Goal: Task Accomplishment & Management: Complete application form

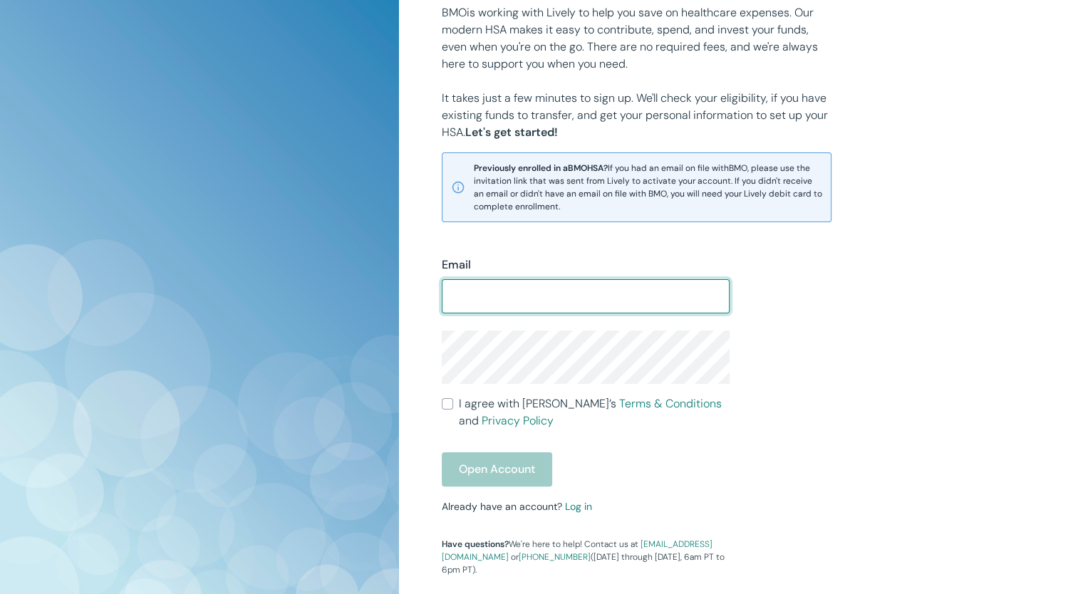
scroll to position [189, 0]
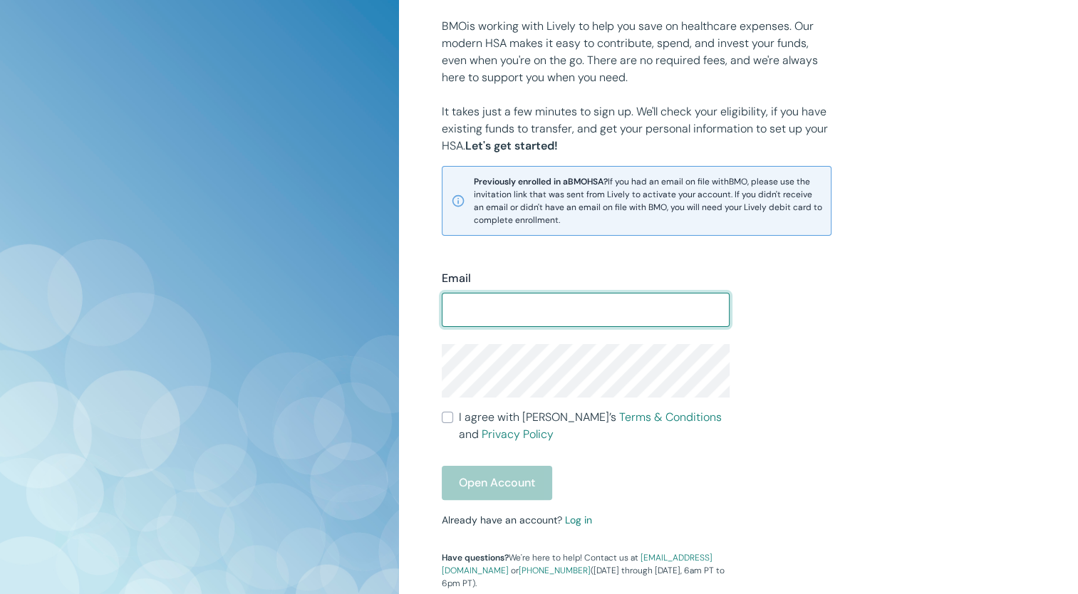
click at [533, 312] on input "Email" at bounding box center [586, 310] width 288 height 28
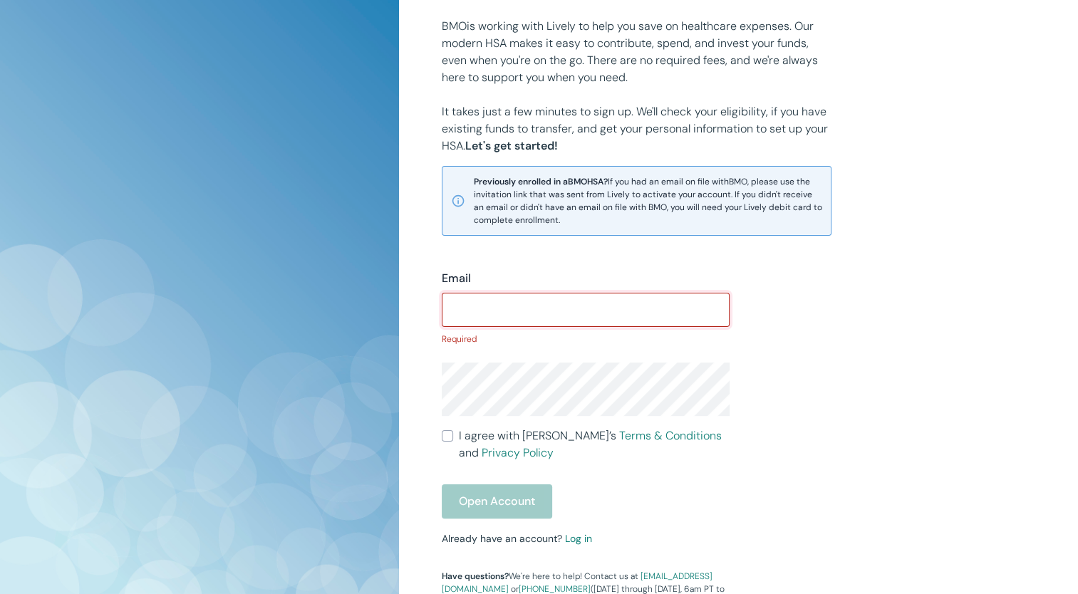
click at [472, 308] on input "Email" at bounding box center [586, 310] width 288 height 28
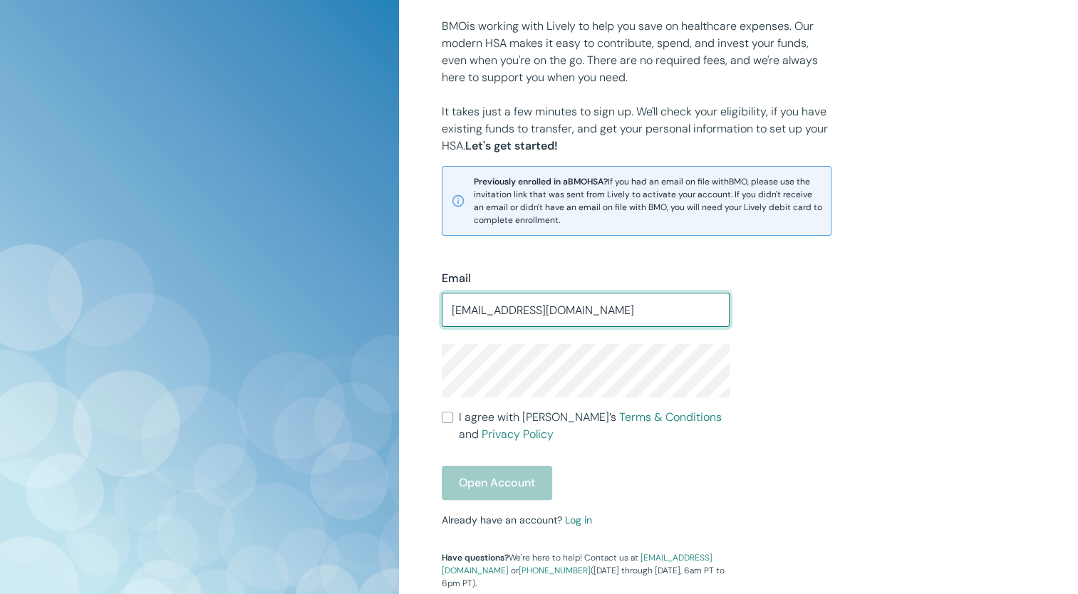
type input "ruabake03@gmail.com"
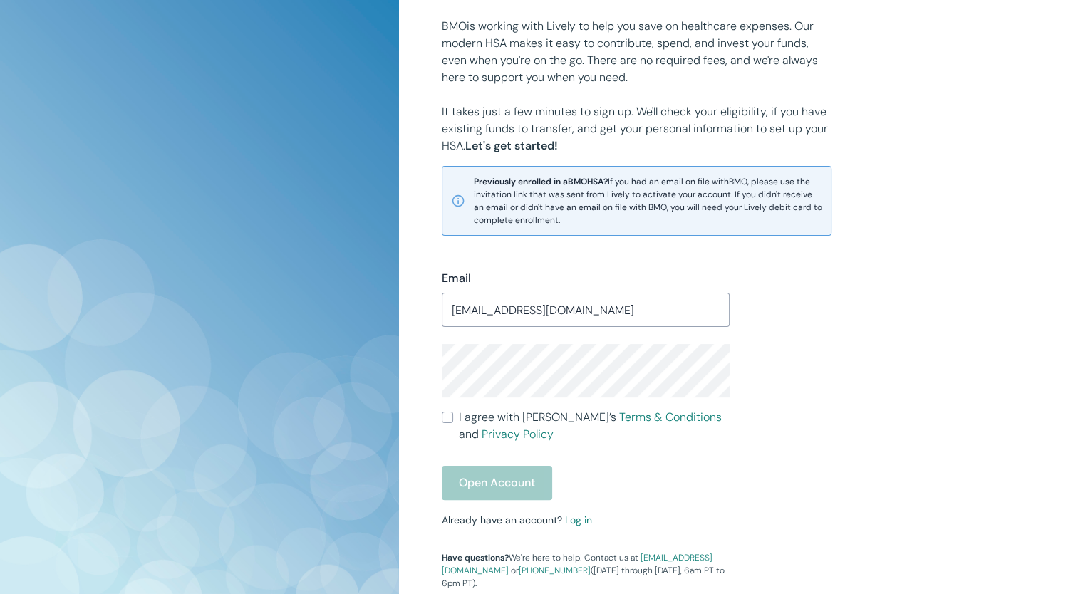
click at [452, 428] on label "I agree with Lively’s Terms & Conditions and Privacy Policy" at bounding box center [586, 426] width 288 height 34
click at [452, 423] on input "I agree with Lively’s Terms & Conditions and Privacy Policy" at bounding box center [447, 417] width 11 height 11
checkbox input "true"
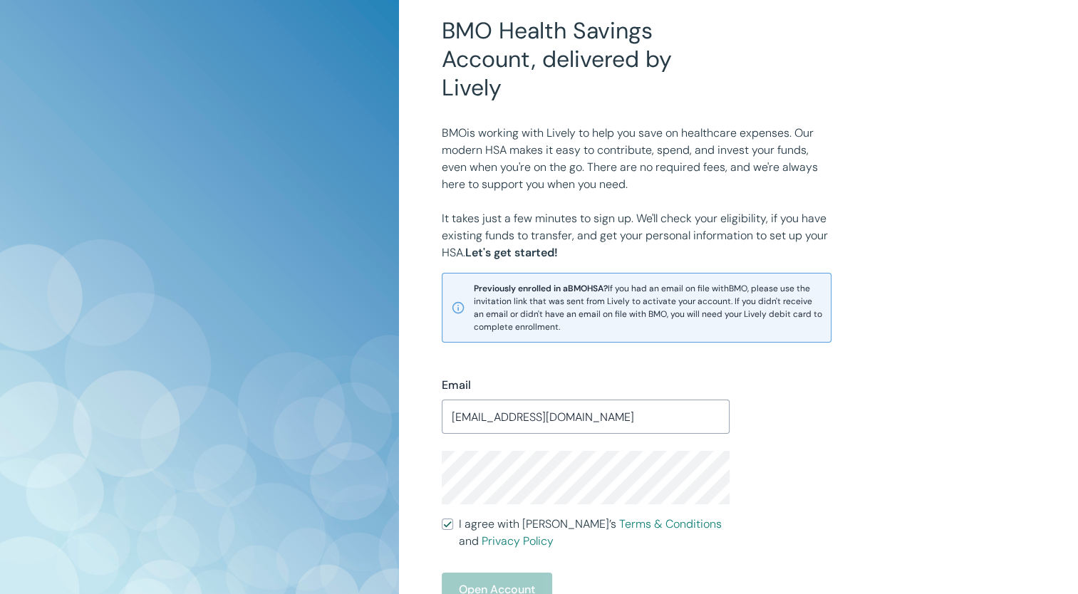
scroll to position [191, 0]
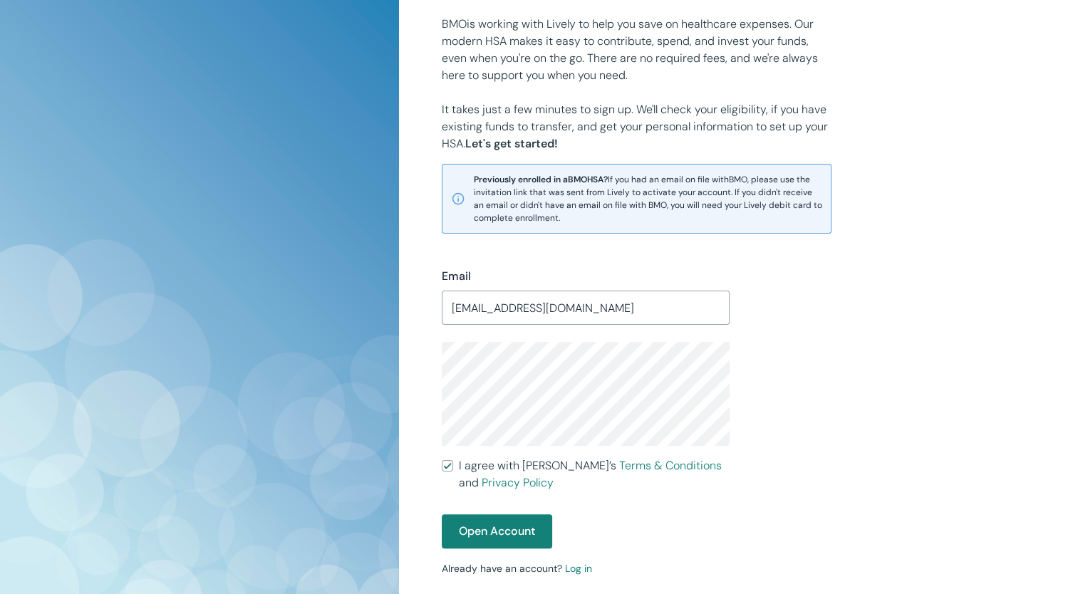
click at [415, 385] on div "BMO Health Savings Account, delivered by Lively BMO is working with Lively to h…" at bounding box center [738, 281] width 679 height 945
click at [498, 530] on button "Open Account" at bounding box center [497, 531] width 110 height 34
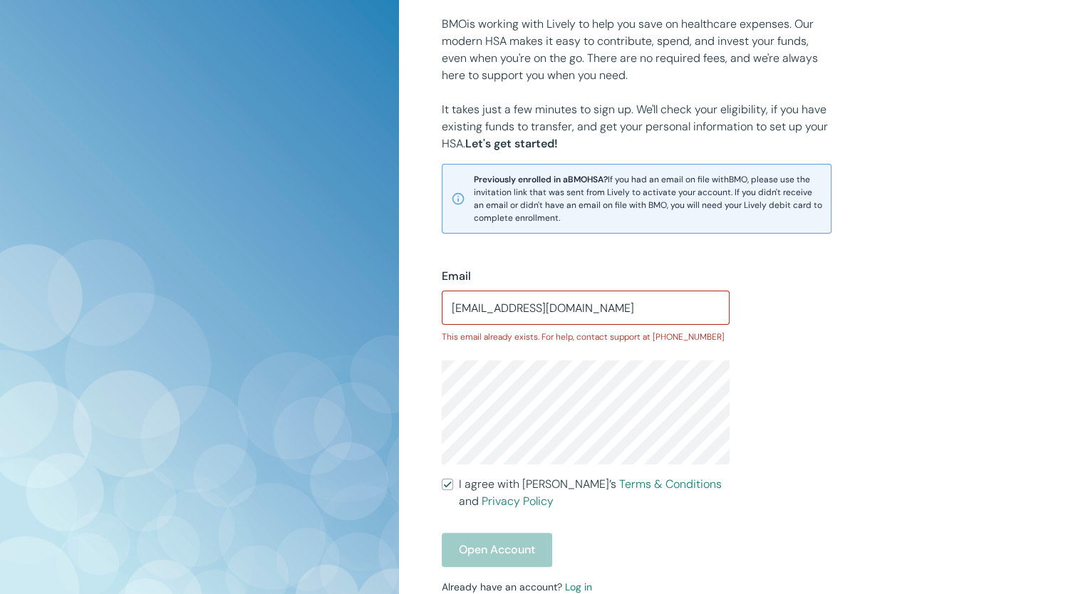
scroll to position [325, 0]
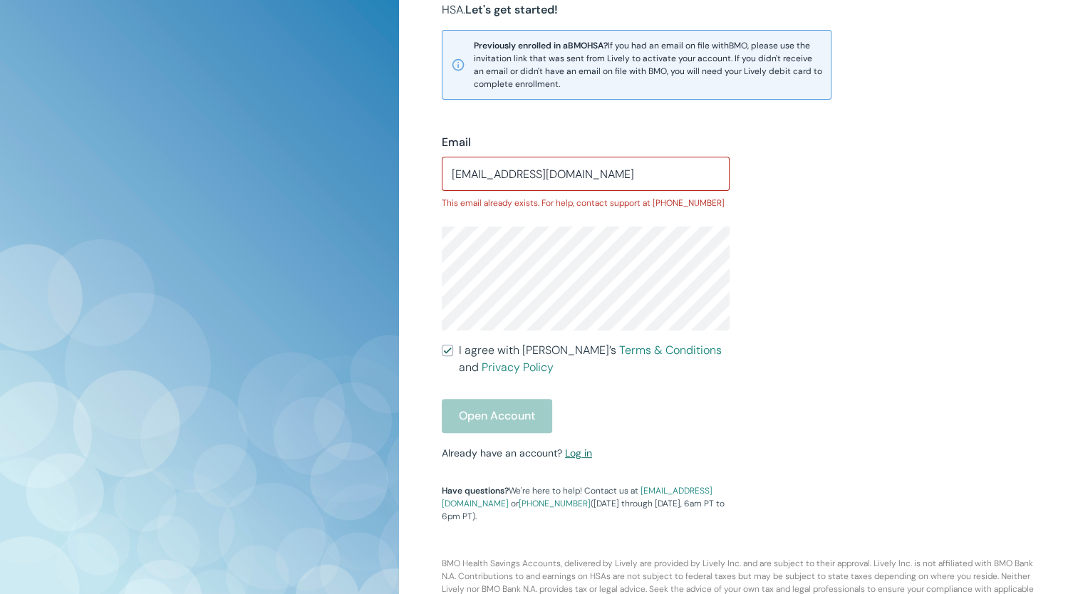
click at [576, 452] on link "Log in" at bounding box center [578, 453] width 27 height 13
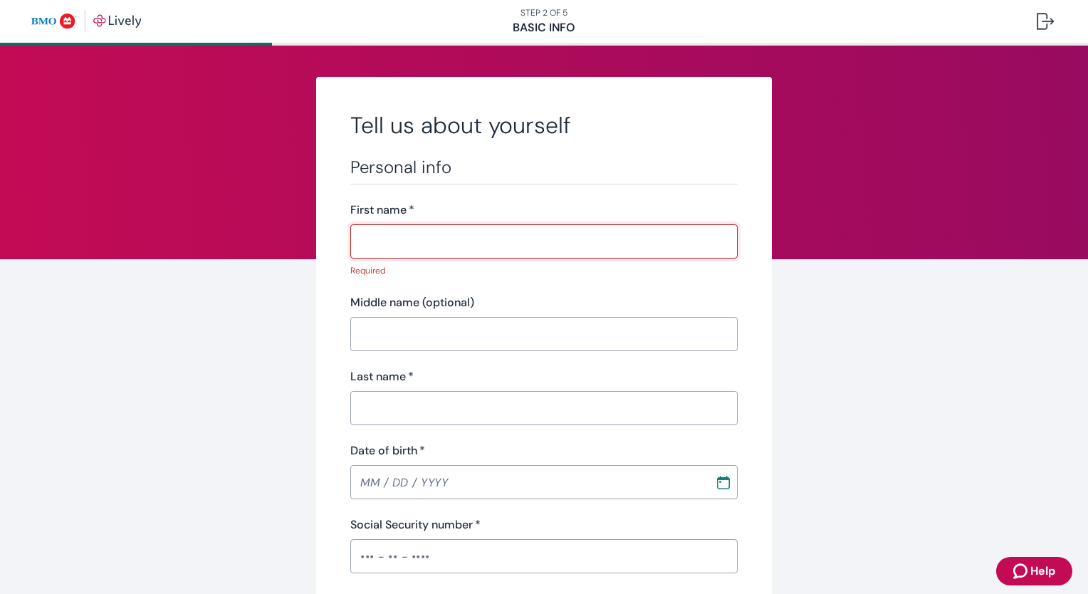
click at [409, 251] on input "First name   *" at bounding box center [544, 241] width 388 height 28
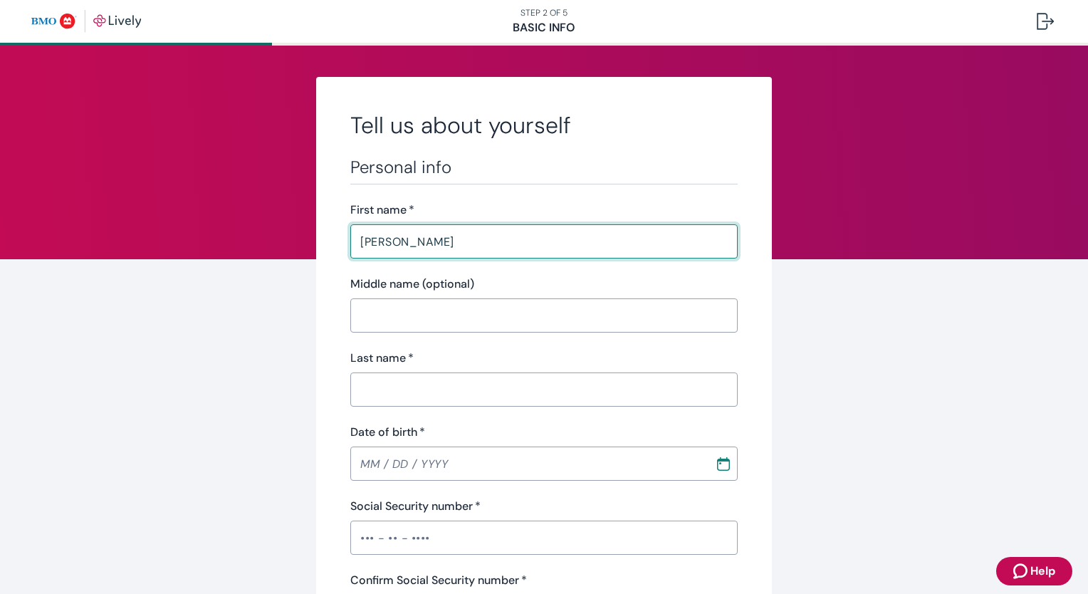
type input "[PERSON_NAME]"
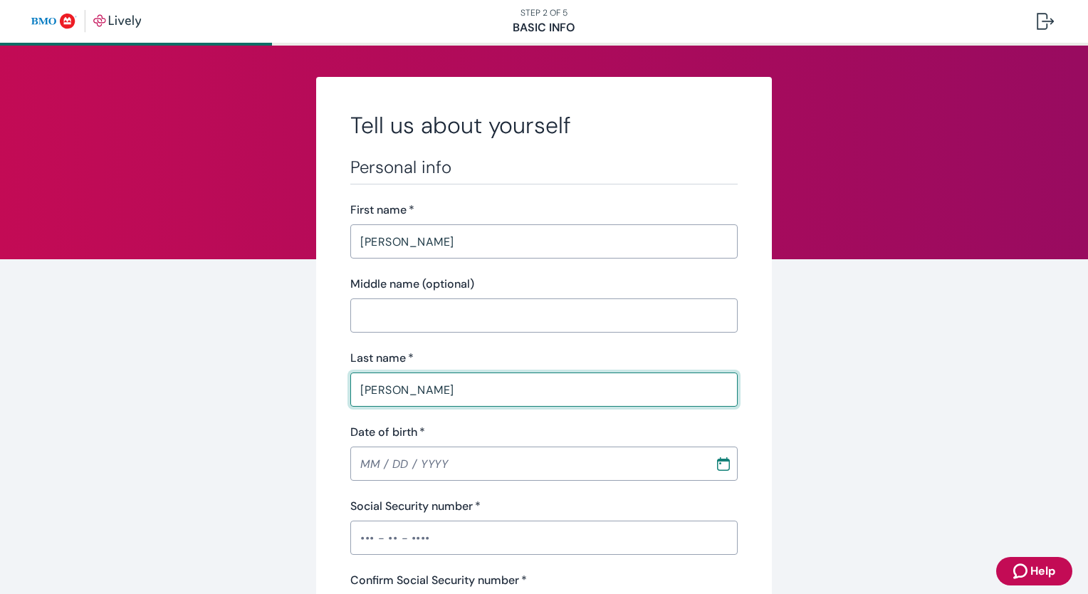
type input "[PERSON_NAME]"
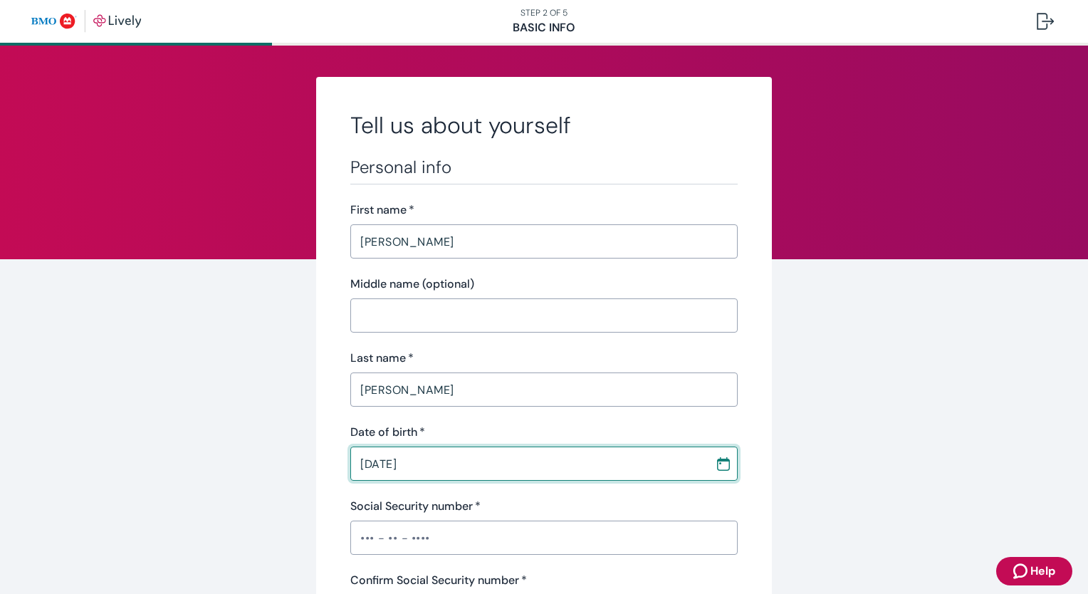
type input "[DATE]"
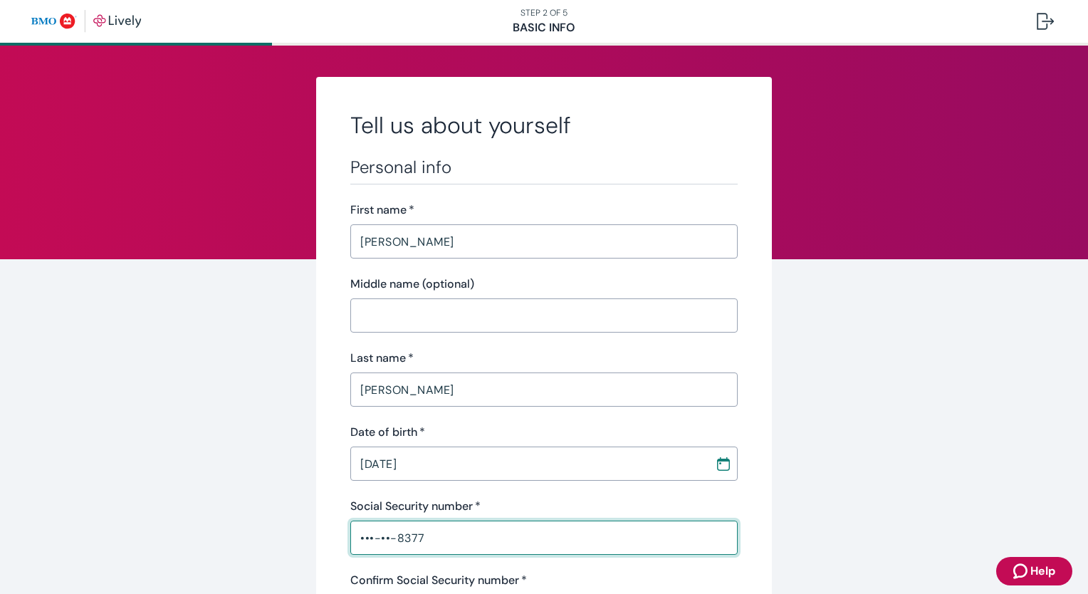
type input "•••-••-8377"
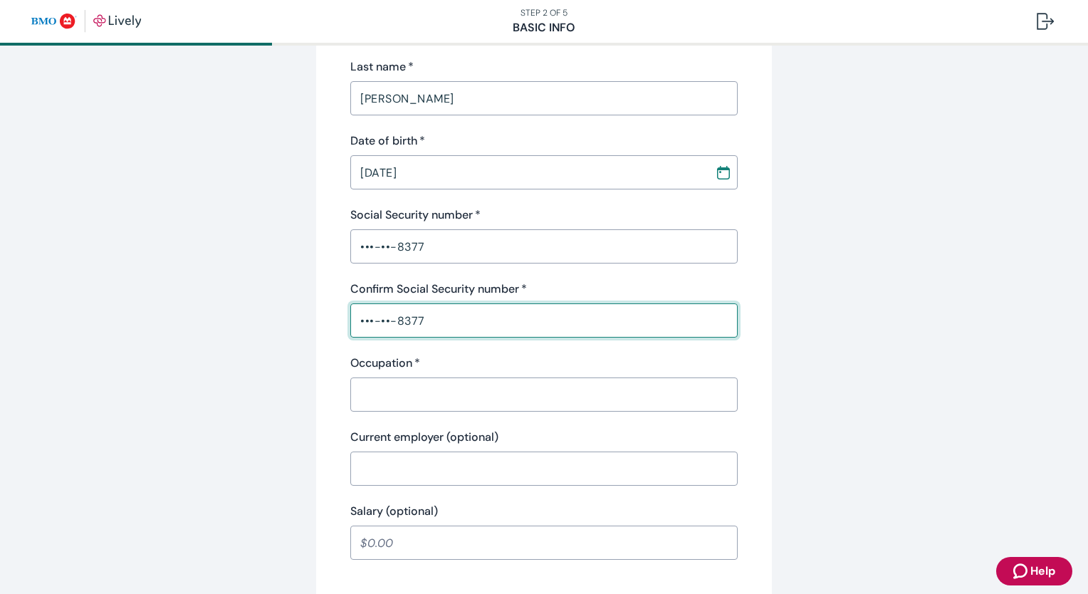
type input "•••-••-8377"
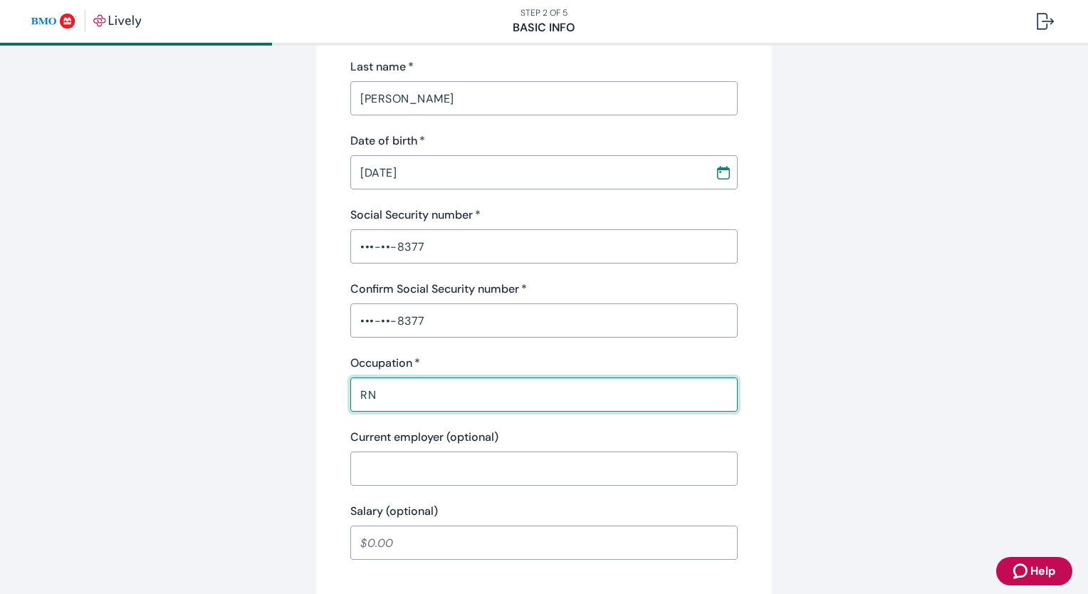
type input "RN"
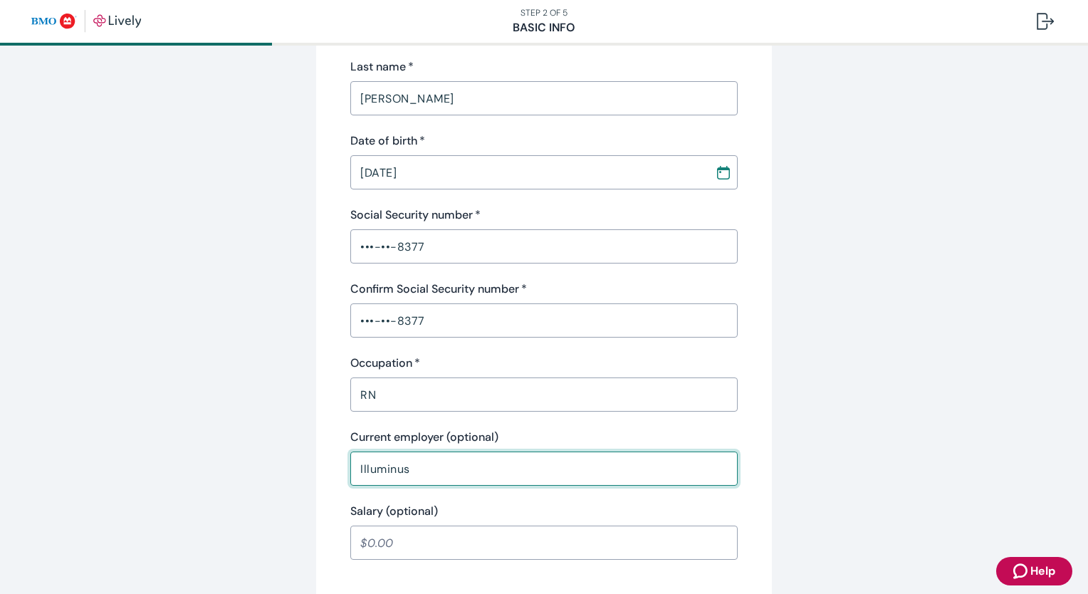
type input "Illuminus"
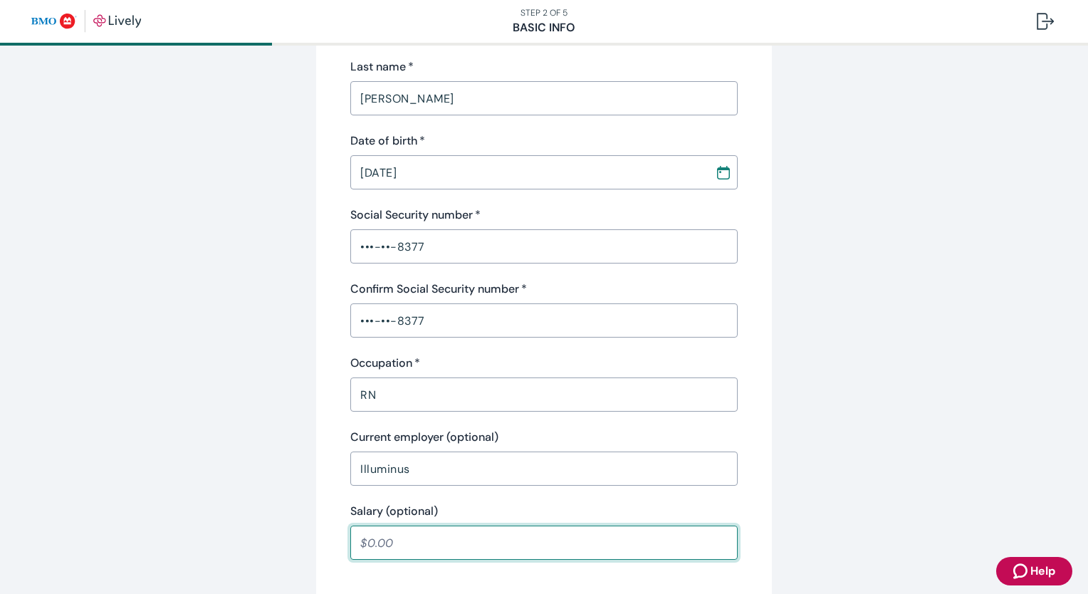
scroll to position [650, 0]
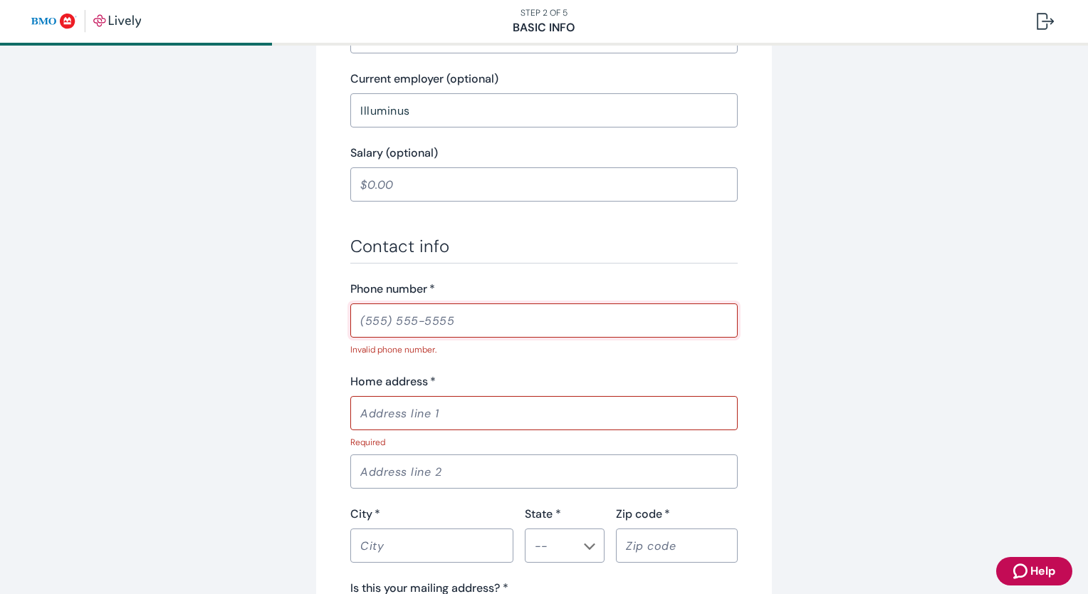
click at [441, 323] on input "Phone number   *" at bounding box center [544, 320] width 388 height 28
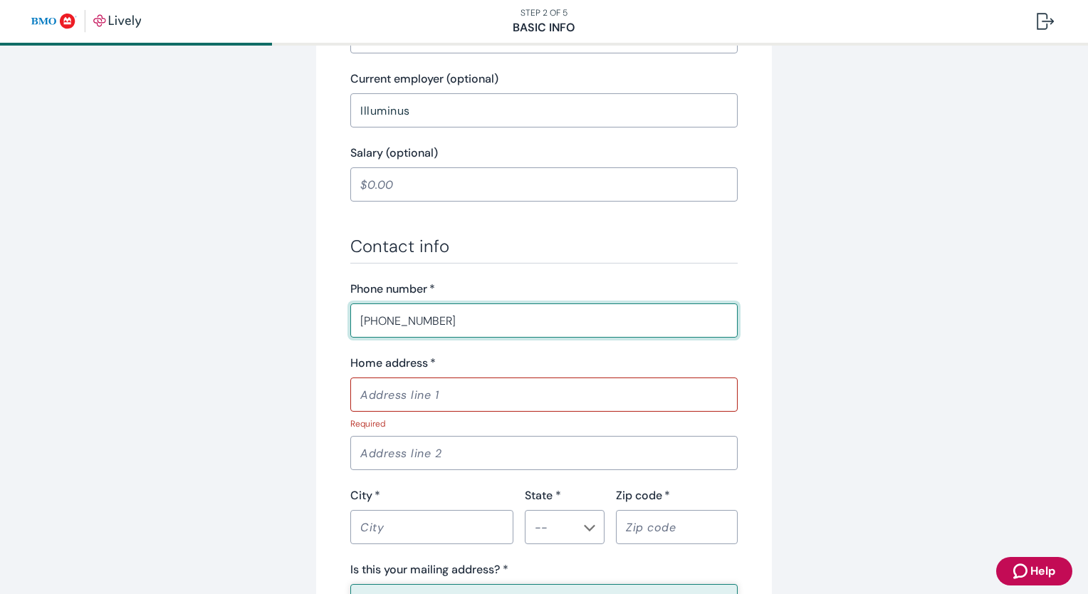
type input "[PHONE_NUMBER]"
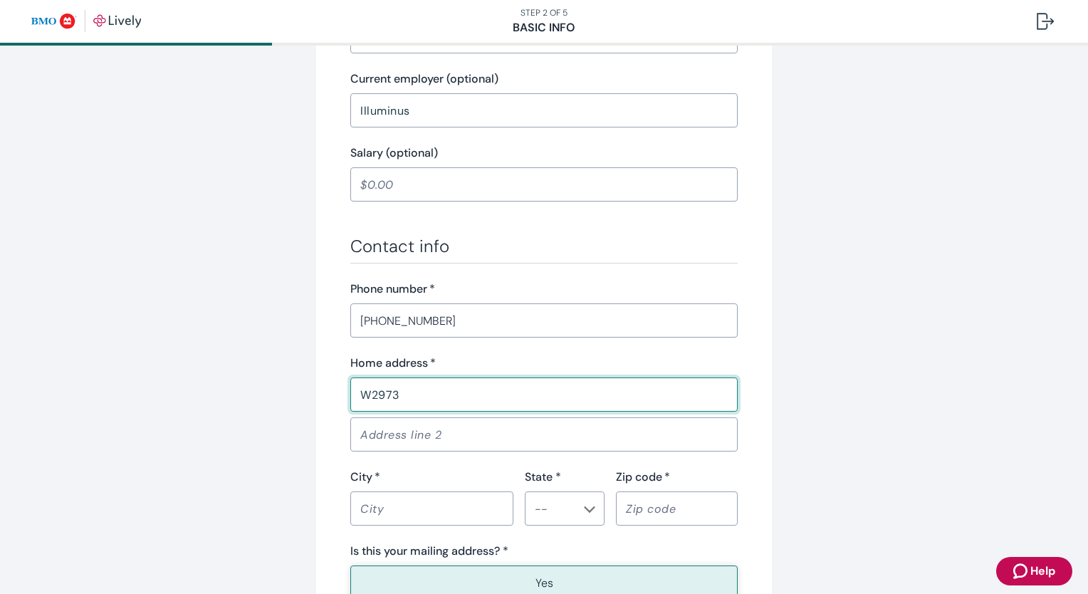
type input "W2973 Eastgate Dr"
type input "[GEOGRAPHIC_DATA]"
type input "WI"
type input "53094"
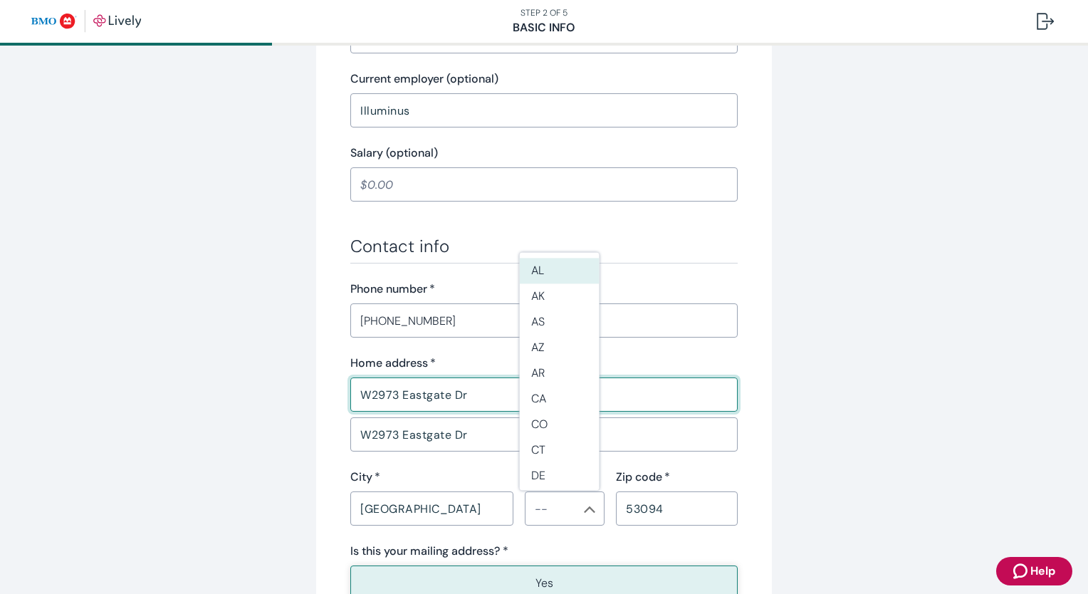
click at [428, 584] on button "Yes" at bounding box center [544, 584] width 388 height 36
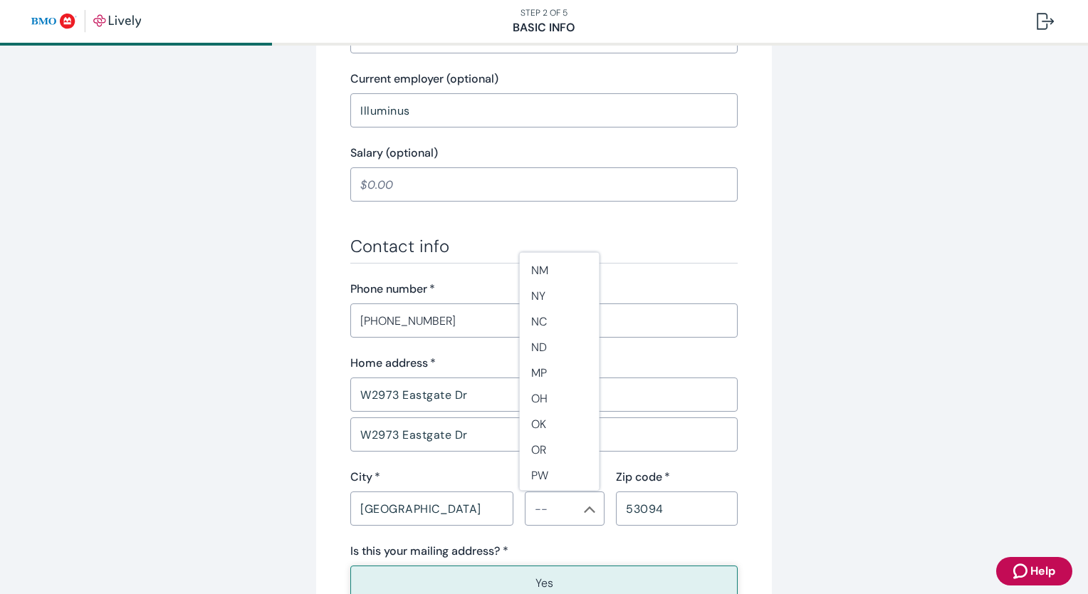
scroll to position [1286, 0]
click at [558, 445] on li "WI" at bounding box center [560, 447] width 80 height 26
type input "WI"
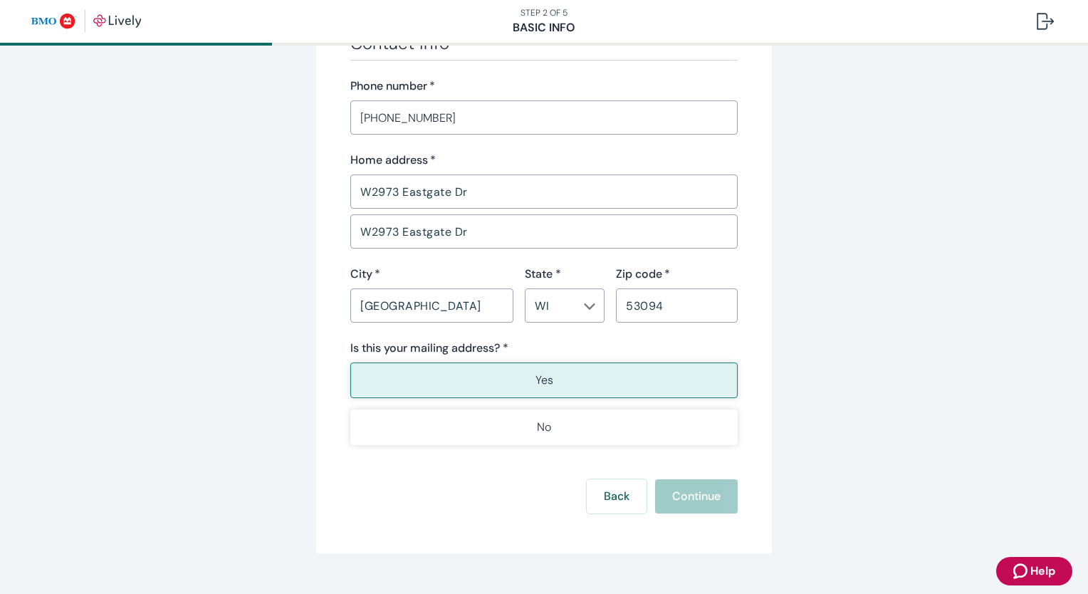
scroll to position [879, 0]
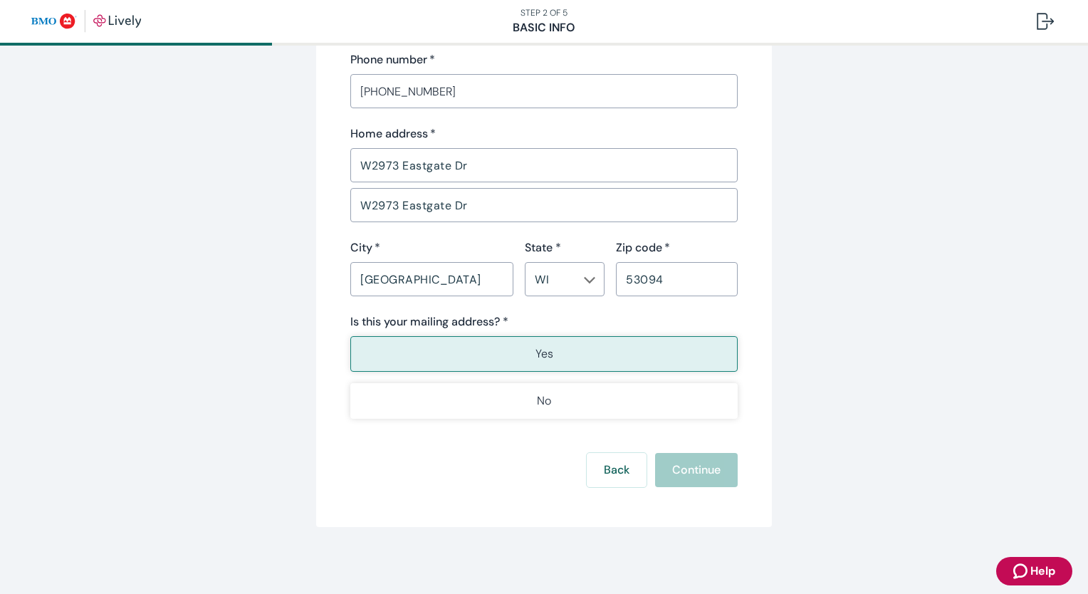
click at [578, 362] on button "Yes" at bounding box center [544, 354] width 388 height 36
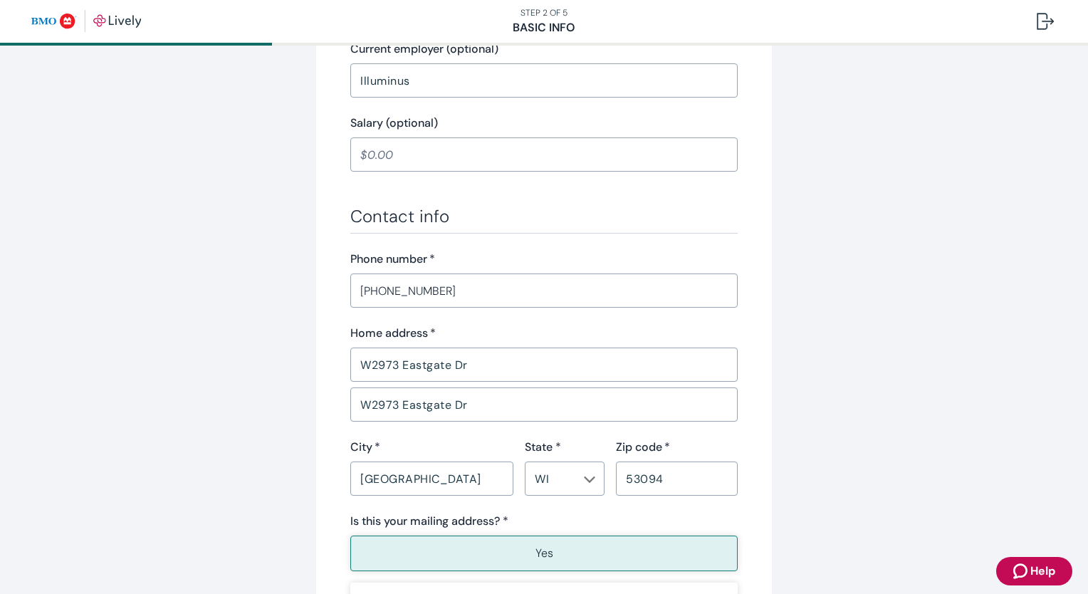
scroll to position [756, 0]
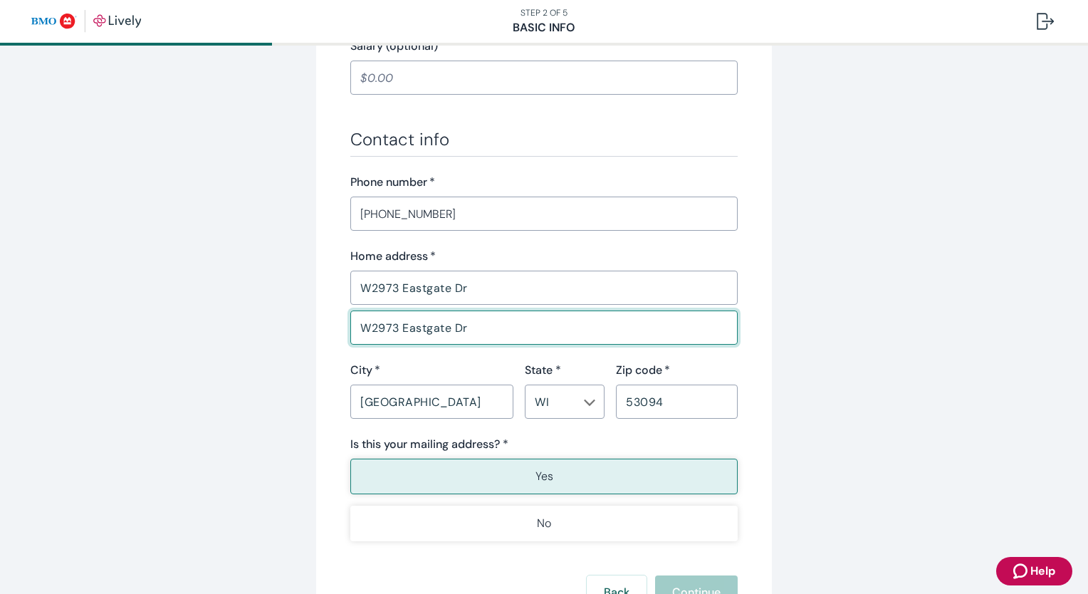
drag, startPoint x: 487, startPoint y: 338, endPoint x: 339, endPoint y: 341, distance: 148.2
click at [345, 341] on div "W2973 Eastgate Dr ​" at bounding box center [541, 325] width 393 height 40
click at [678, 586] on button "Continue" at bounding box center [696, 593] width 83 height 34
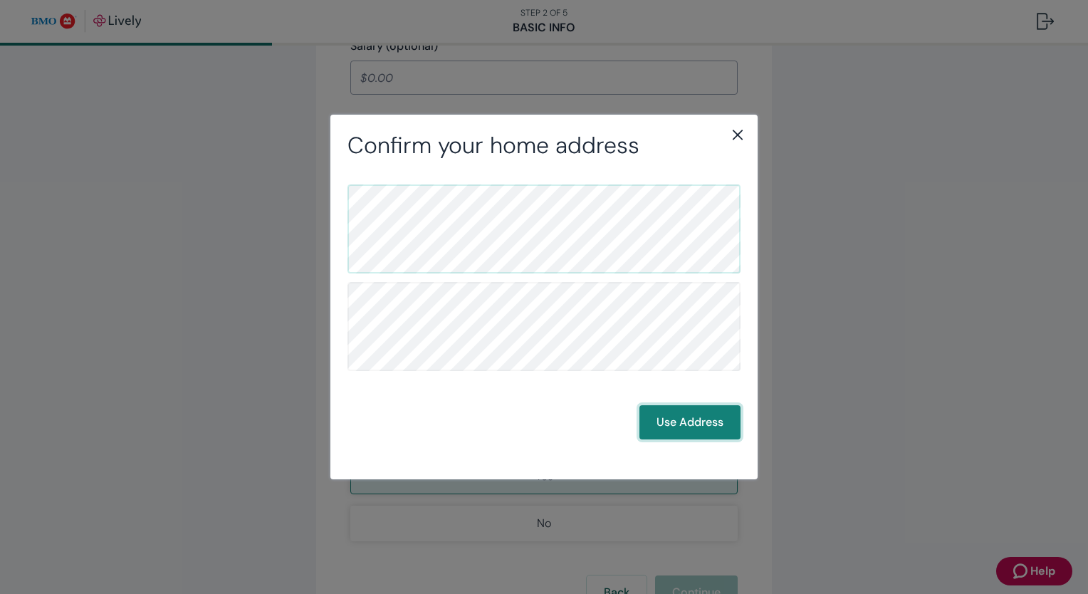
click at [682, 422] on button "Use Address" at bounding box center [690, 422] width 101 height 34
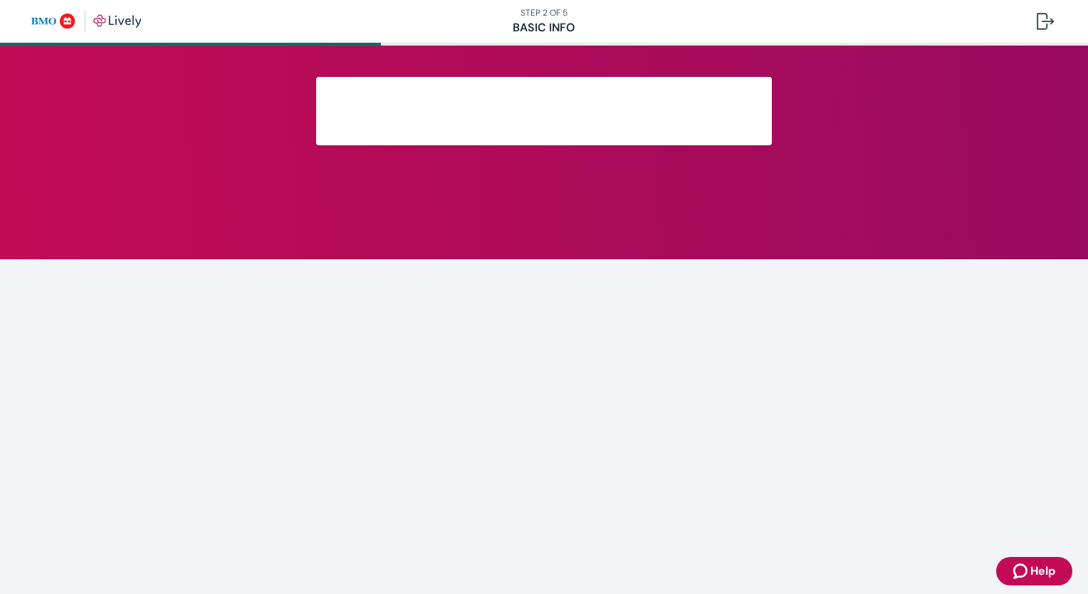
scroll to position [214, 0]
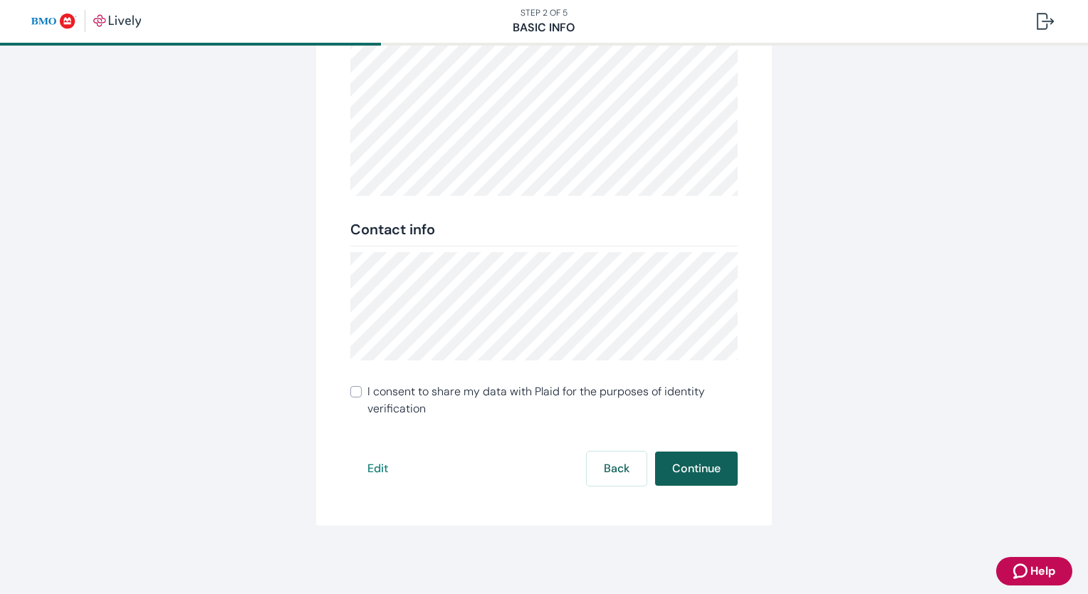
click at [709, 462] on button "Continue" at bounding box center [696, 469] width 83 height 34
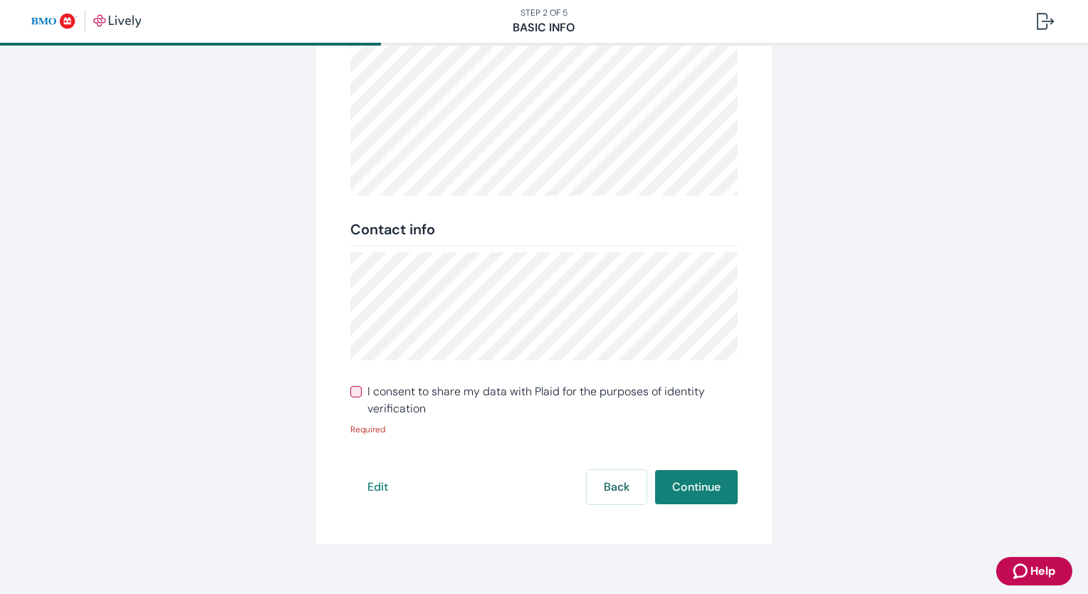
click at [350, 391] on input "I consent to share my data with Plaid for the purposes of identity verification" at bounding box center [355, 391] width 11 height 11
checkbox input "true"
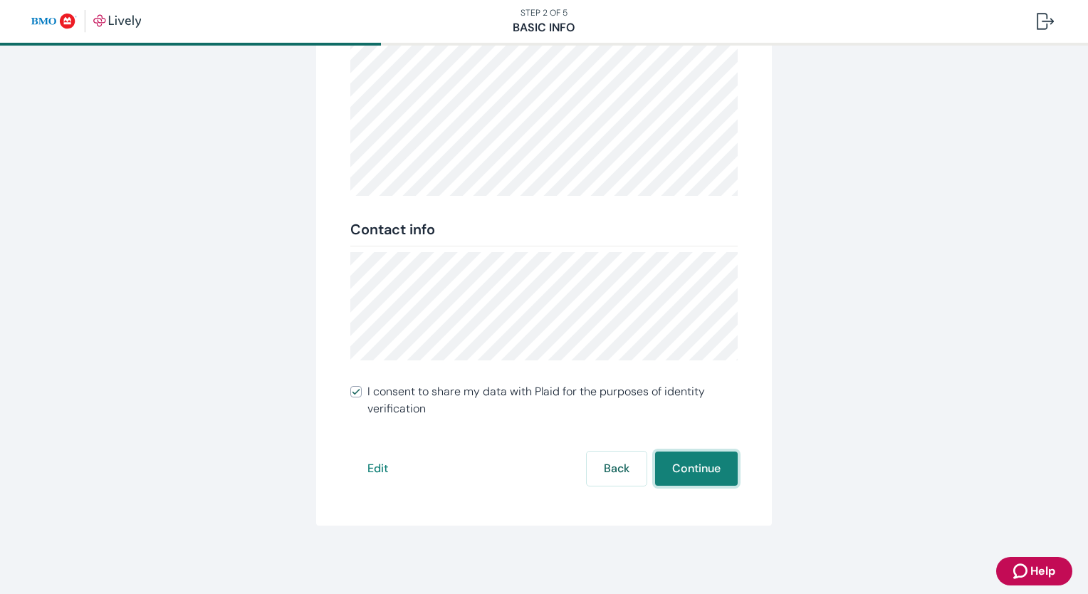
click at [668, 479] on button "Continue" at bounding box center [696, 469] width 83 height 34
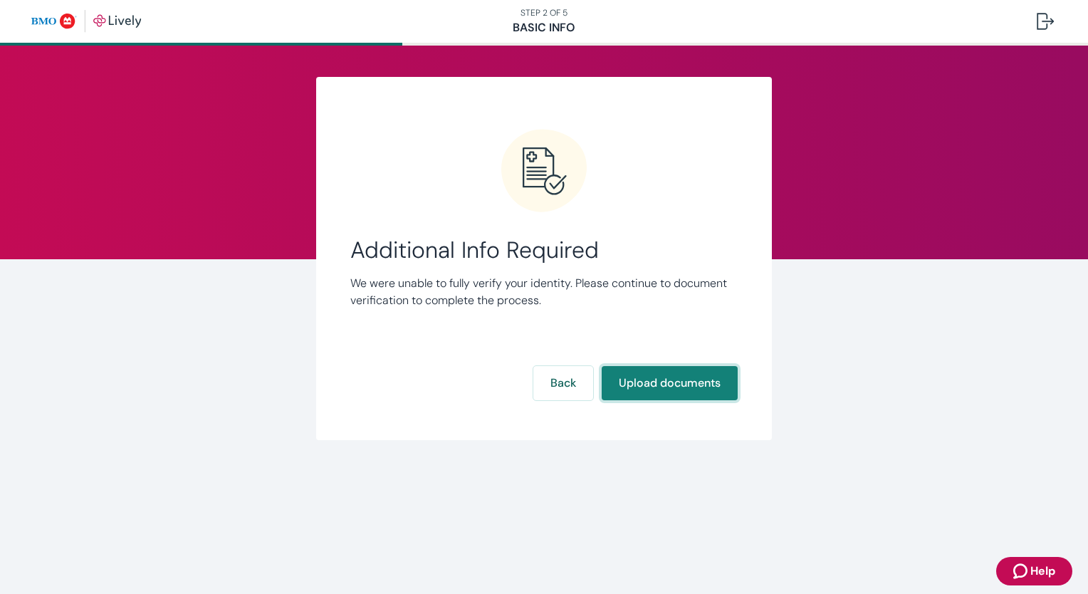
click at [660, 387] on button "Upload documents" at bounding box center [670, 383] width 136 height 34
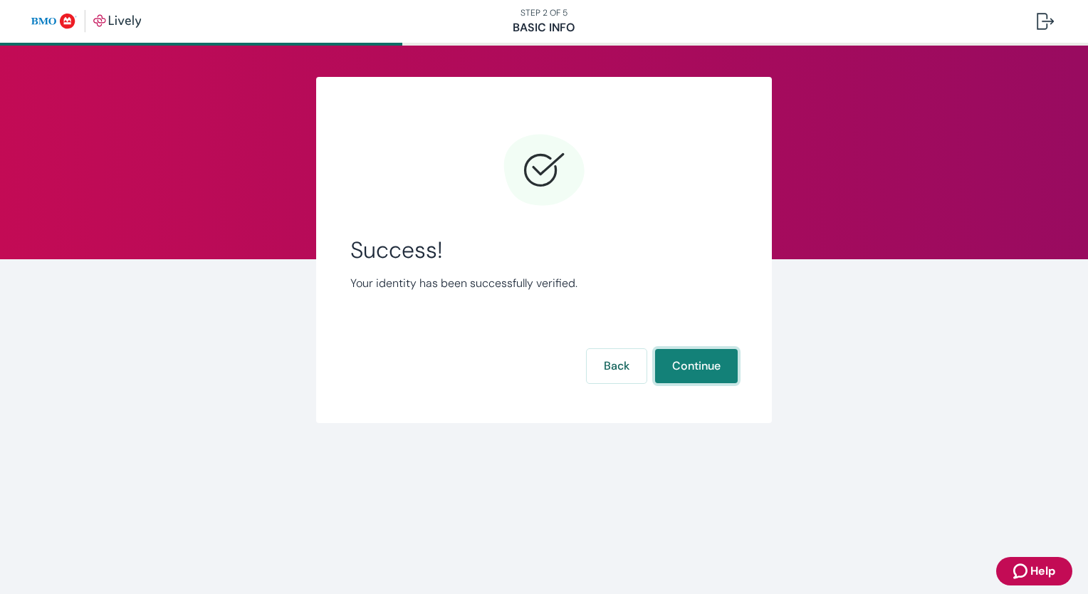
click at [683, 359] on button "Continue" at bounding box center [696, 366] width 83 height 34
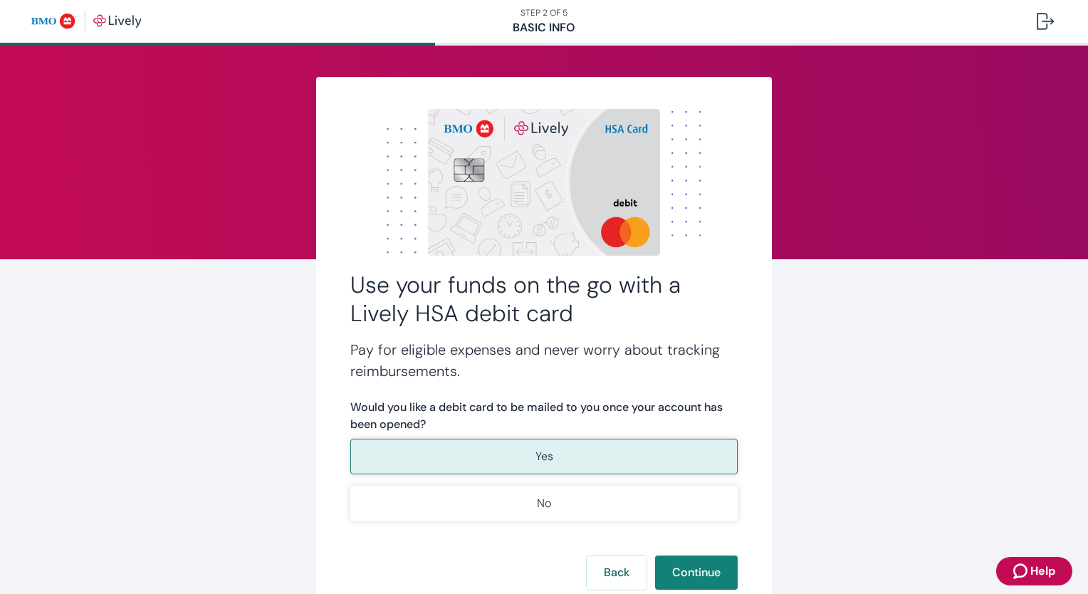
click at [556, 453] on button "Yes" at bounding box center [544, 457] width 388 height 36
click at [695, 575] on button "Continue" at bounding box center [696, 573] width 83 height 34
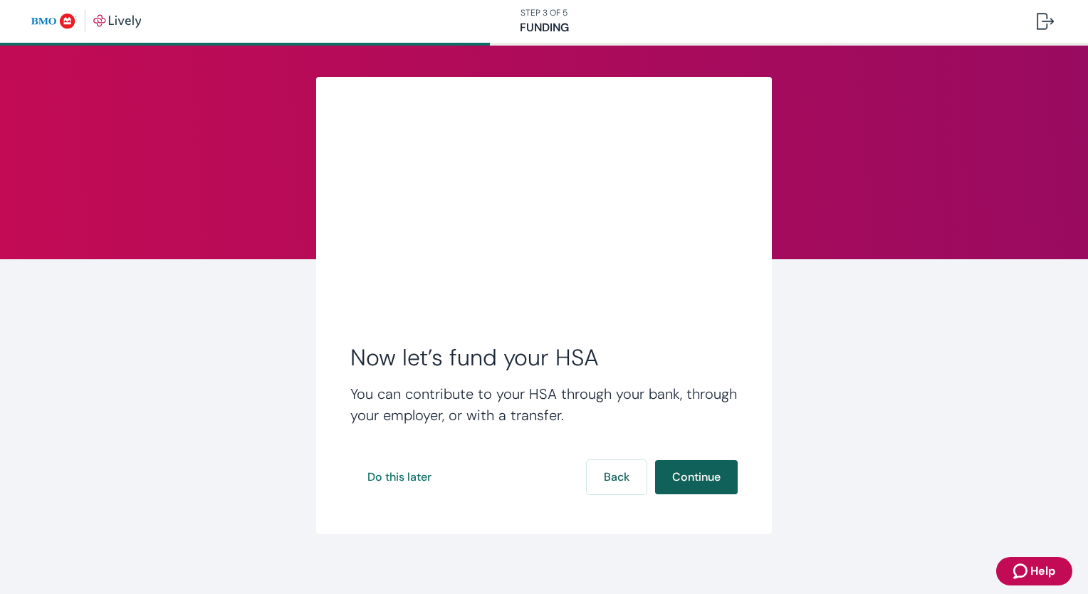
click at [674, 486] on button "Continue" at bounding box center [696, 477] width 83 height 34
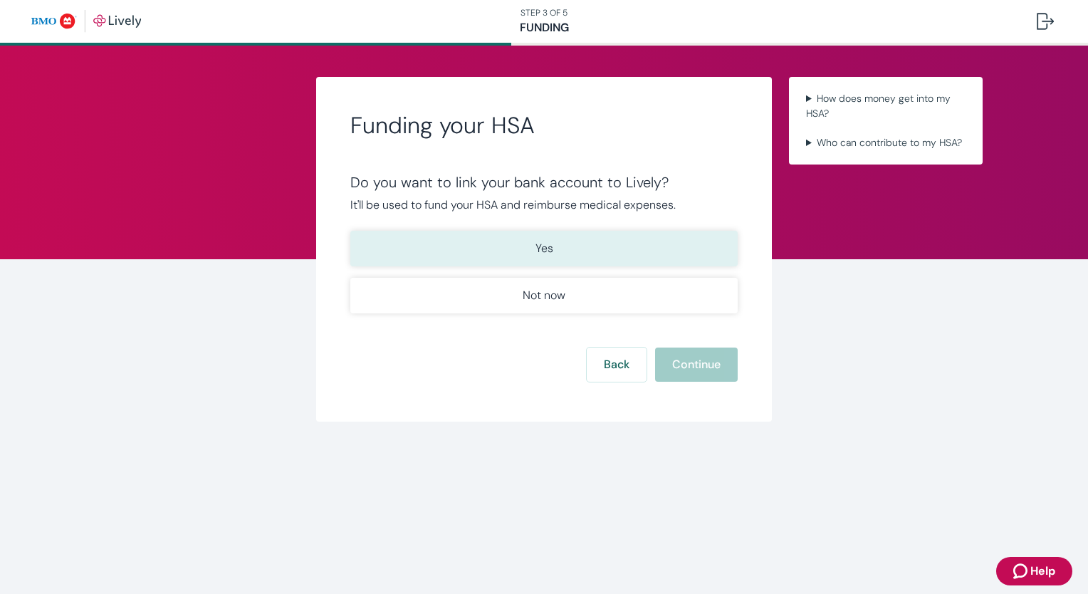
click at [556, 252] on button "Yes" at bounding box center [544, 249] width 388 height 36
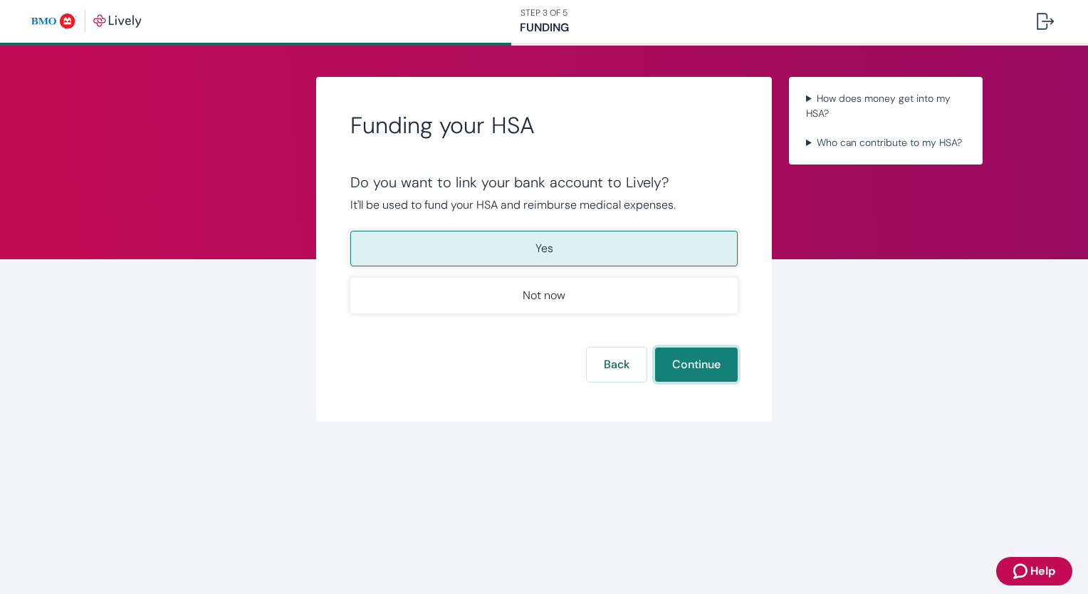
click at [686, 373] on button "Continue" at bounding box center [696, 365] width 83 height 34
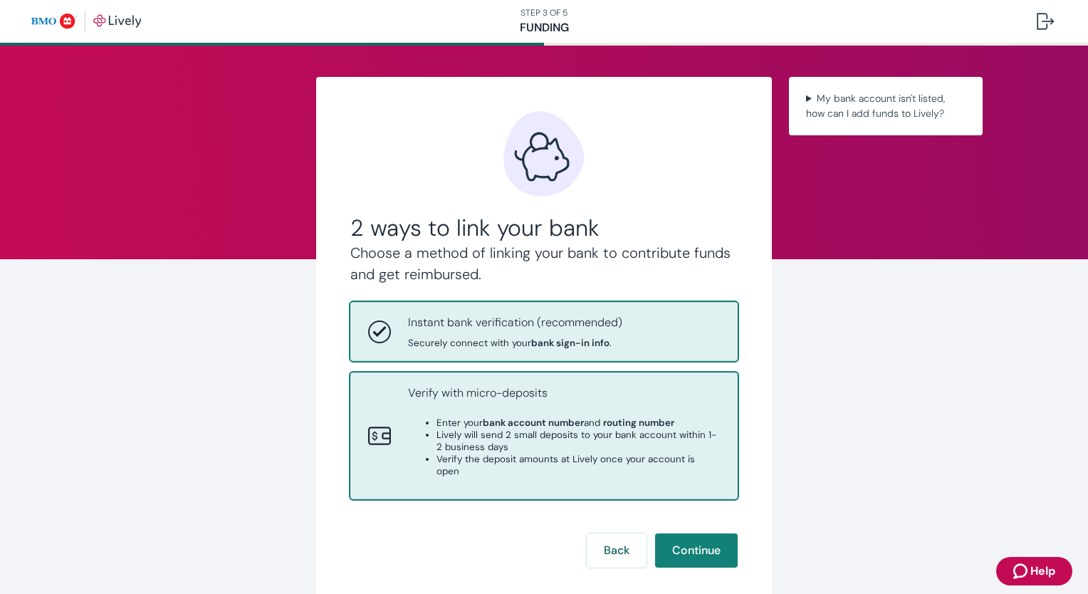
click at [630, 428] on strong "routing number" at bounding box center [638, 423] width 71 height 12
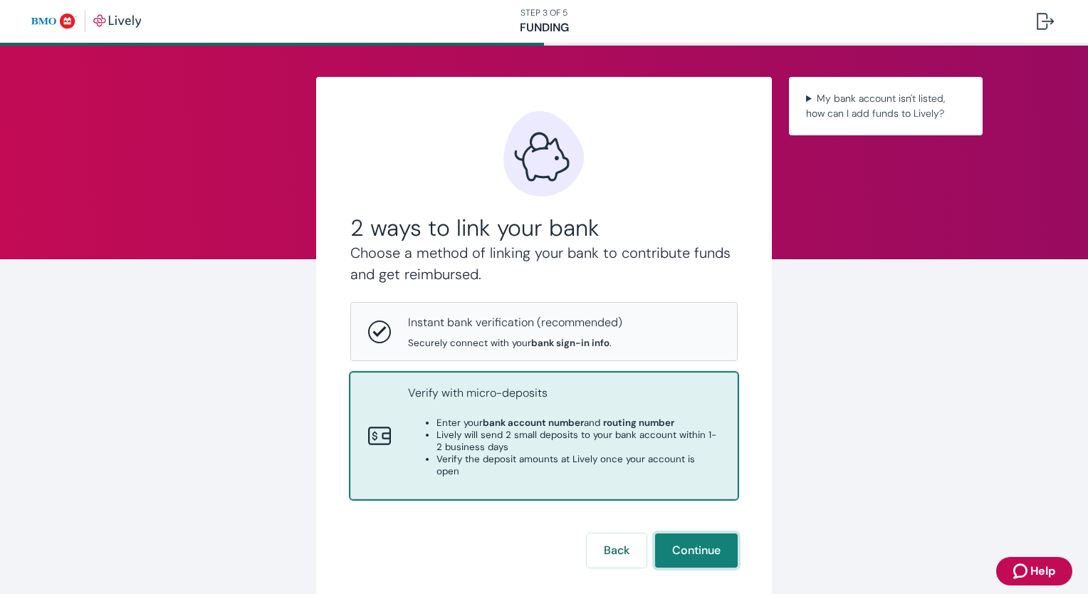
click at [703, 543] on button "Continue" at bounding box center [696, 551] width 83 height 34
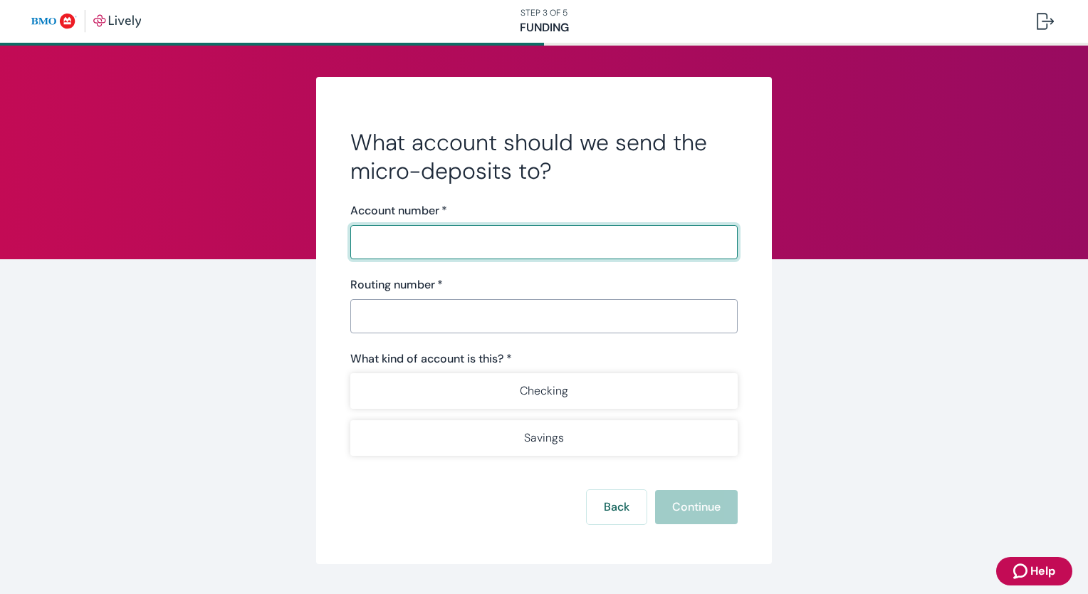
click at [462, 244] on input "Account number   *" at bounding box center [544, 242] width 388 height 28
type input "4838196539"
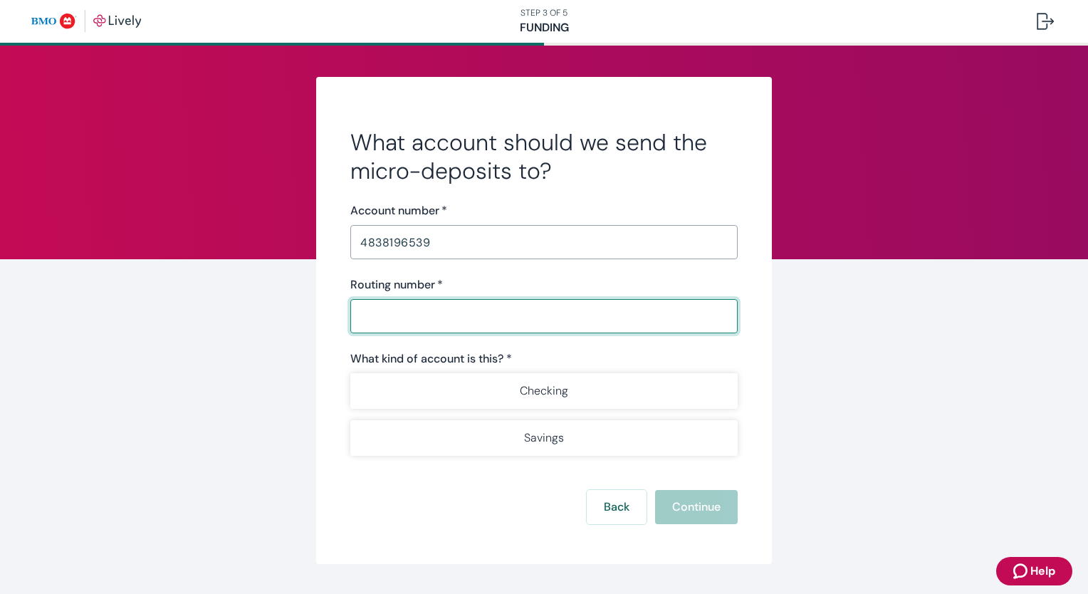
click at [415, 323] on input "Routing number   *" at bounding box center [544, 316] width 388 height 28
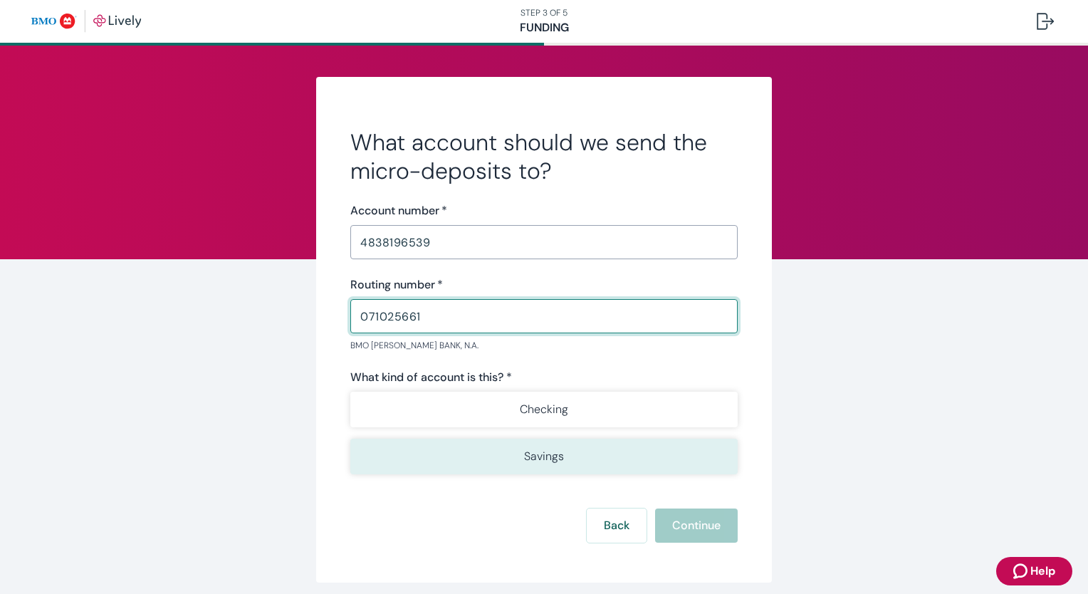
type input "071025661"
click at [536, 452] on p "Savings" at bounding box center [544, 456] width 40 height 17
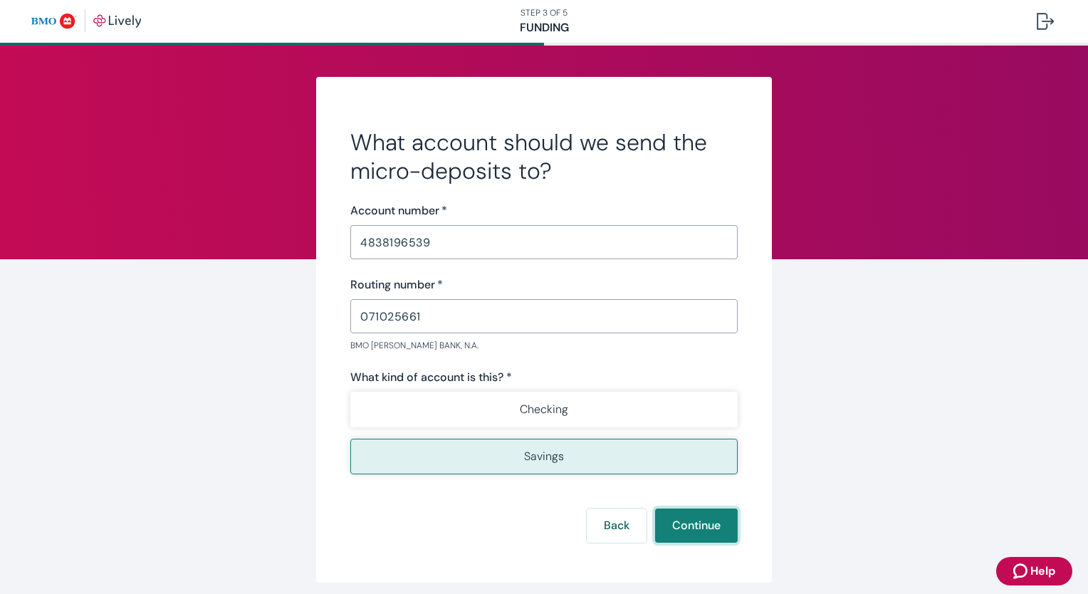
click at [673, 524] on button "Continue" at bounding box center [696, 526] width 83 height 34
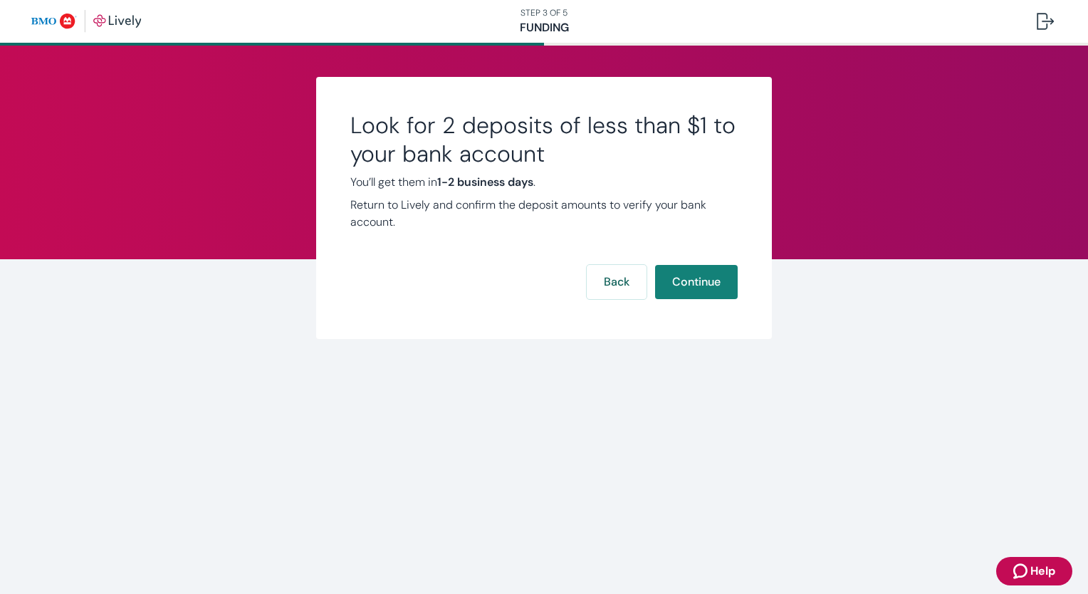
click at [693, 300] on div "Look for 2 deposits of less than $1 to your bank account You’ll get them in 1-2…" at bounding box center [544, 208] width 456 height 262
click at [694, 290] on button "Continue" at bounding box center [696, 282] width 83 height 34
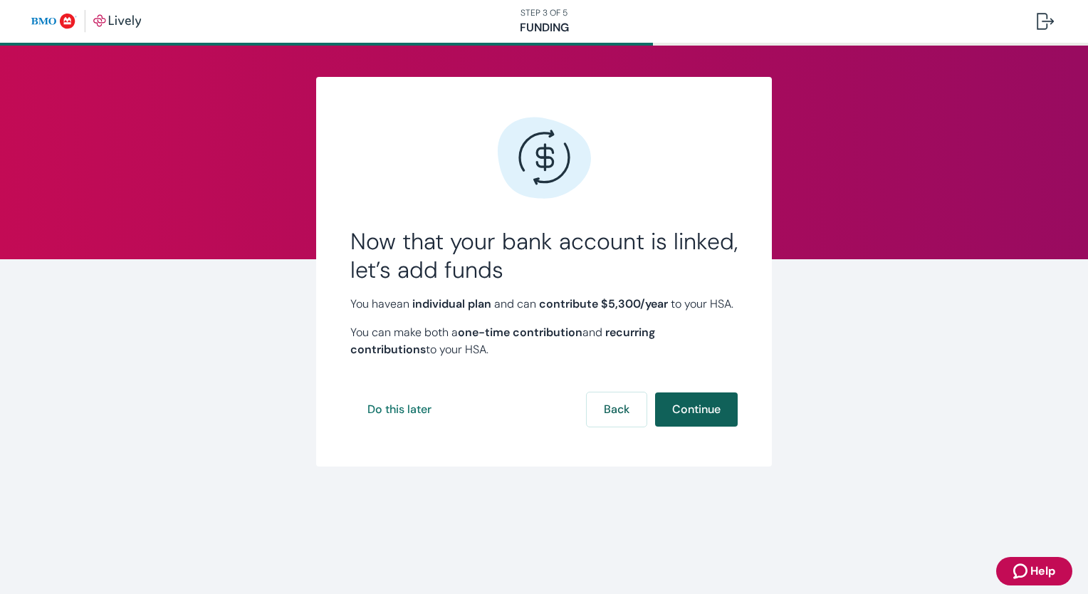
click at [704, 427] on button "Continue" at bounding box center [696, 409] width 83 height 34
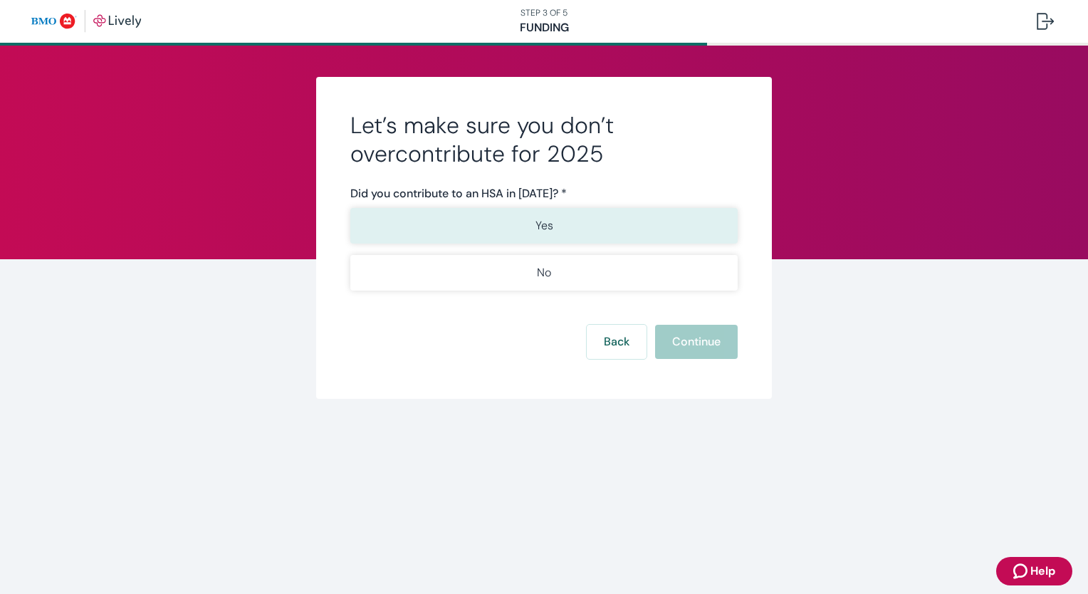
click at [534, 233] on button "Yes" at bounding box center [544, 226] width 388 height 36
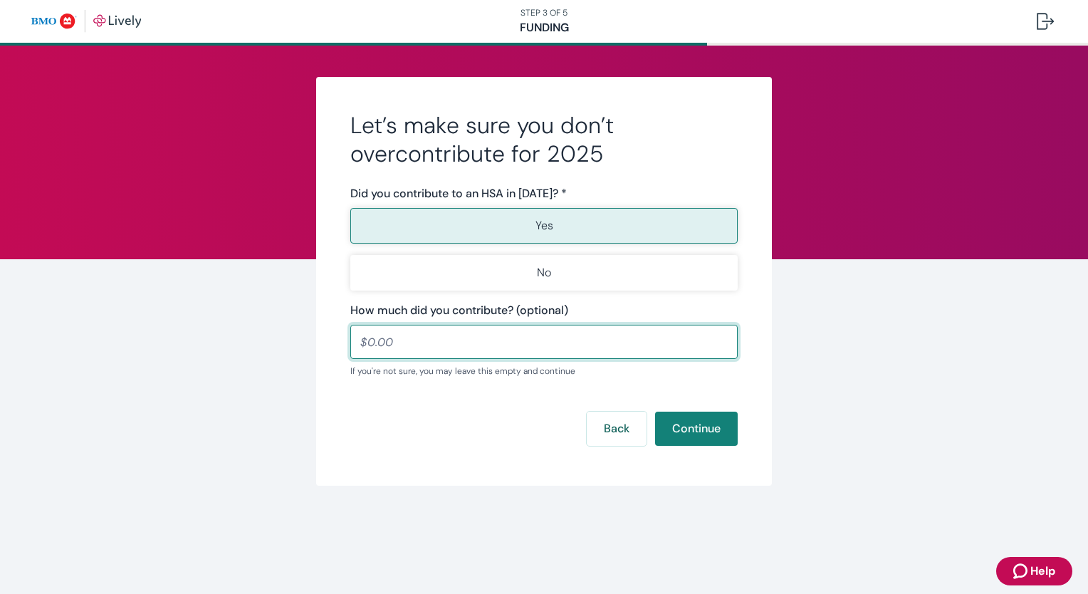
drag, startPoint x: 481, startPoint y: 338, endPoint x: 345, endPoint y: 335, distance: 136.1
click at [345, 335] on div "Let’s make sure you don’t overcontribute for 2025 Did you contribute to an HSA …" at bounding box center [544, 281] width 456 height 409
type input "50.00"
click at [679, 429] on button "Continue" at bounding box center [696, 429] width 83 height 34
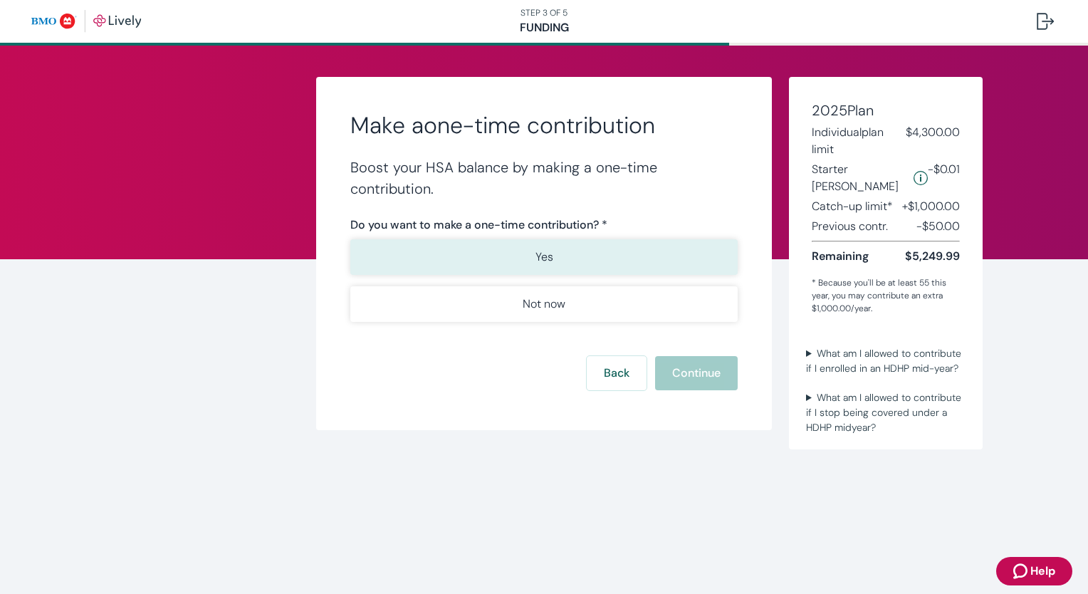
click at [550, 264] on p "Yes" at bounding box center [545, 257] width 18 height 17
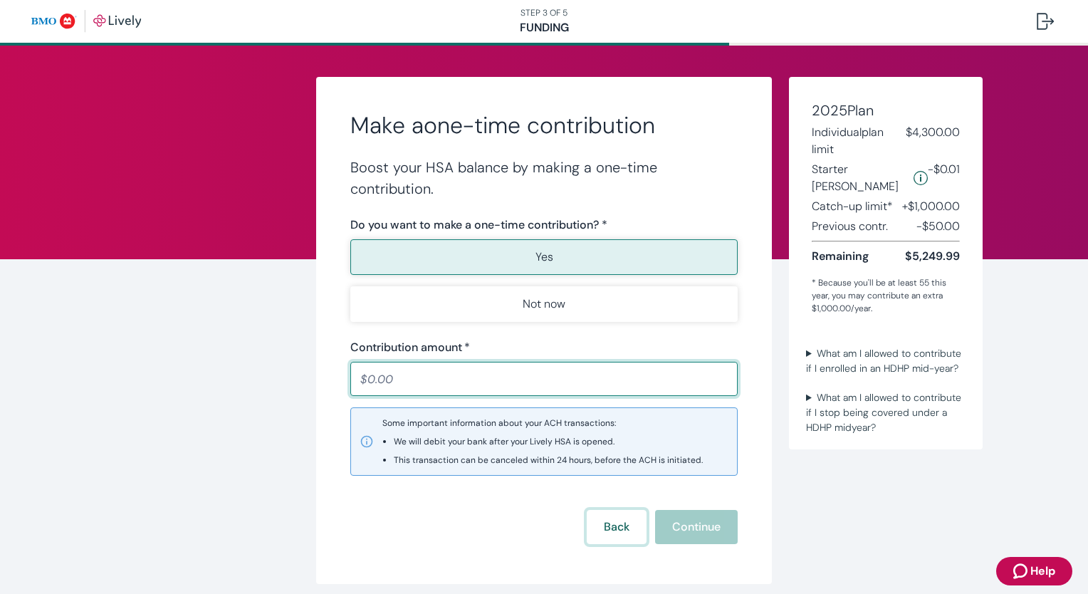
click at [607, 532] on button "Back" at bounding box center [617, 527] width 60 height 34
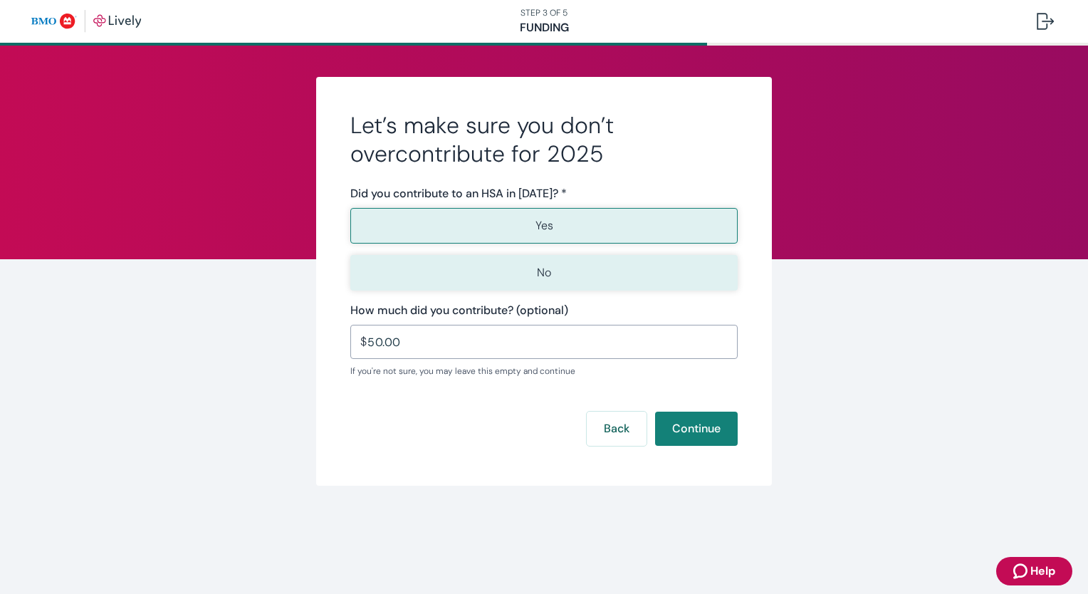
click at [581, 288] on button "No" at bounding box center [544, 273] width 388 height 36
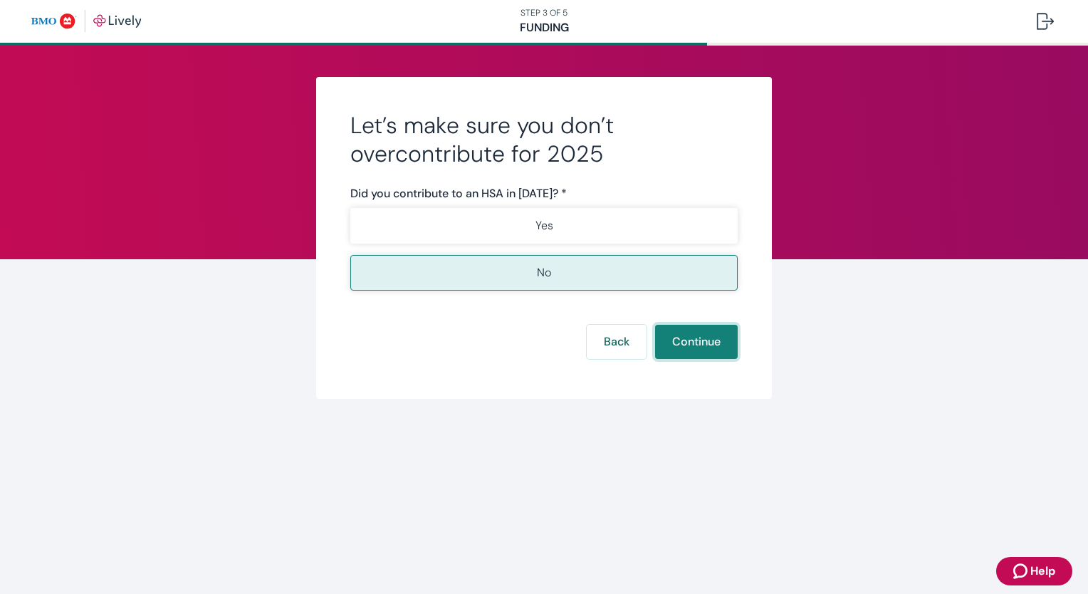
click at [682, 345] on button "Continue" at bounding box center [696, 342] width 83 height 34
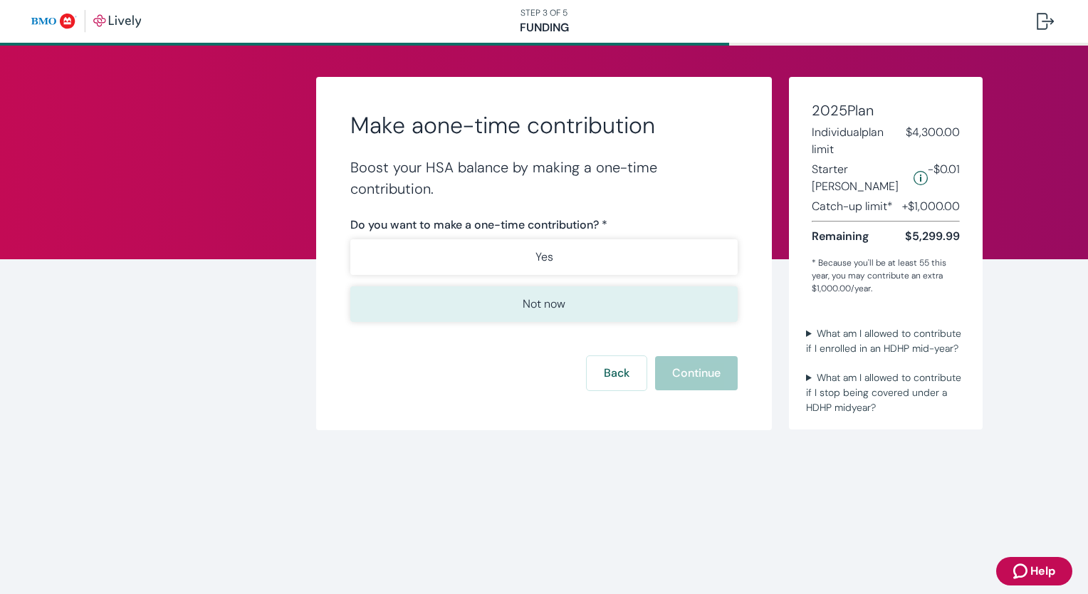
click at [626, 306] on button "Not now" at bounding box center [544, 304] width 388 height 36
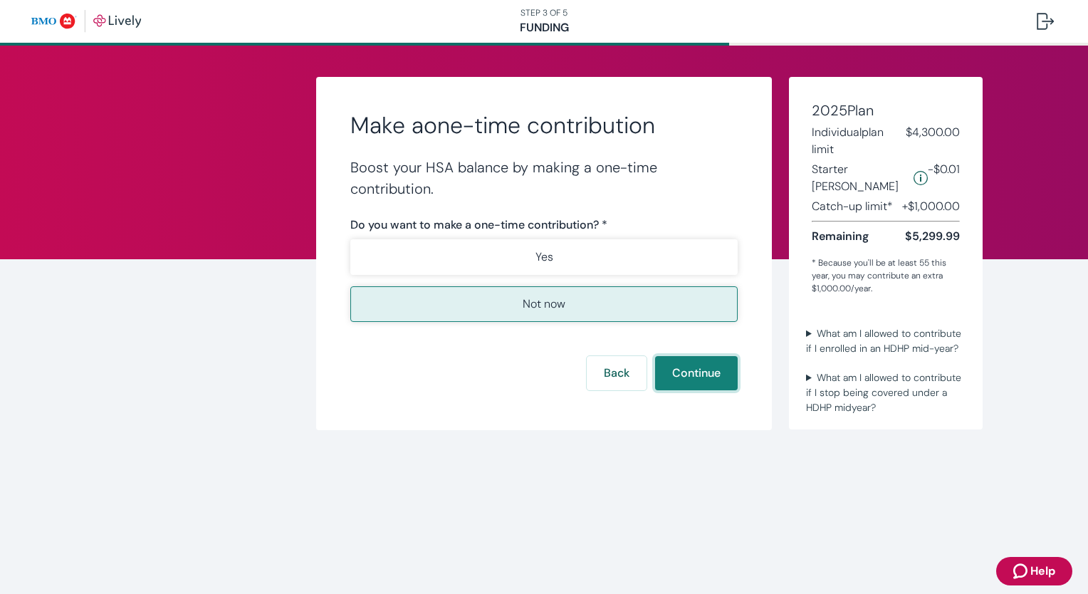
click at [691, 385] on button "Continue" at bounding box center [696, 373] width 83 height 34
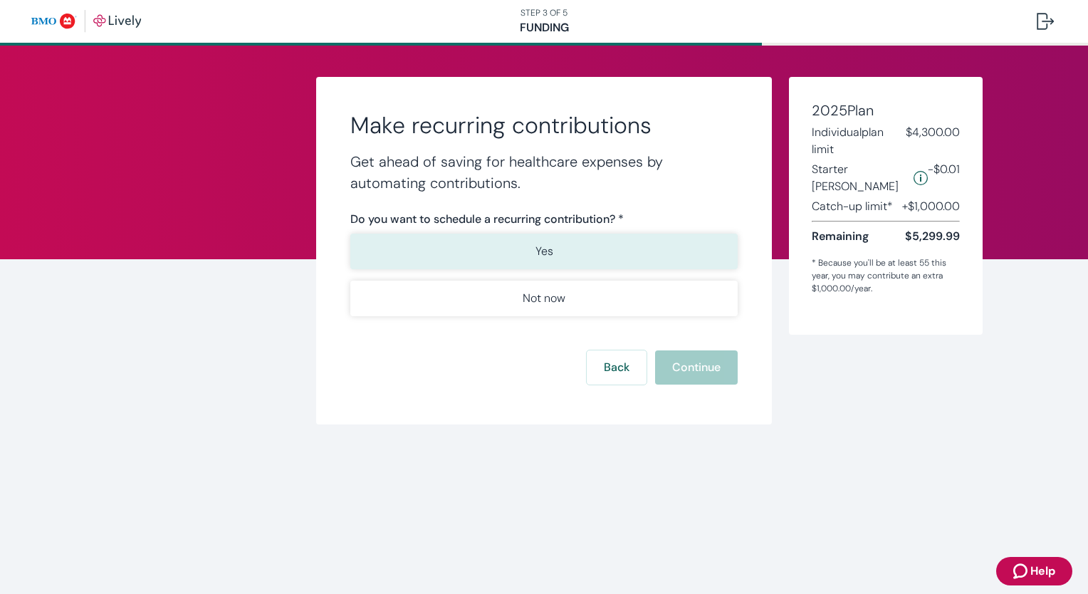
click at [588, 253] on button "Yes" at bounding box center [544, 252] width 388 height 36
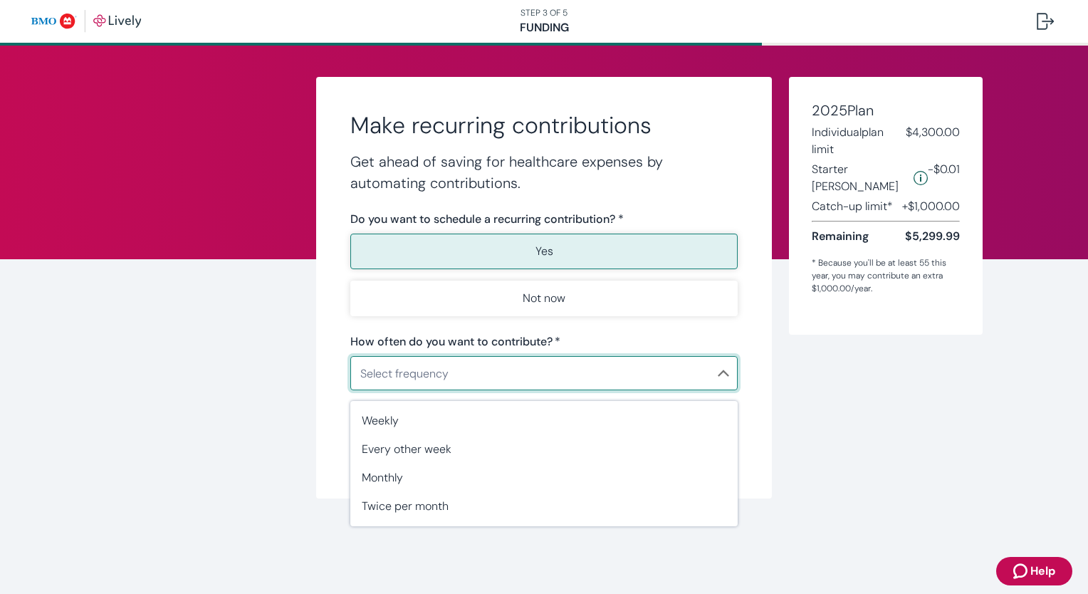
click at [475, 365] on body "Help STEP 3 OF 5 Funding Make recurring contributions Get ahead of saving for h…" at bounding box center [544, 297] width 1088 height 594
click at [442, 449] on span "Every other week" at bounding box center [544, 449] width 365 height 17
type input "EveryOtherWeek"
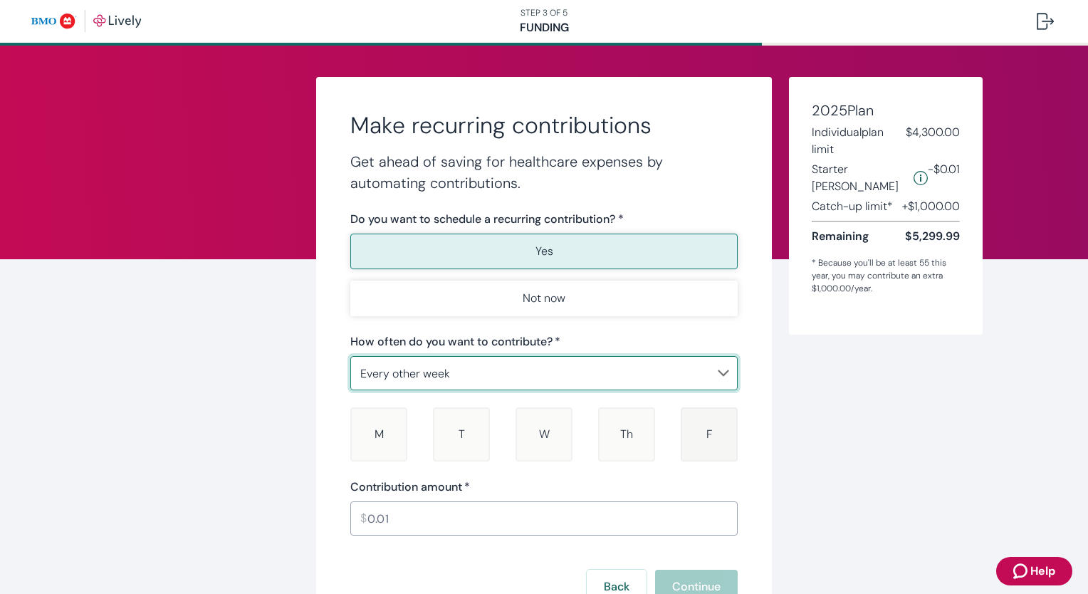
click at [685, 447] on div "F [DATE]" at bounding box center [709, 434] width 57 height 54
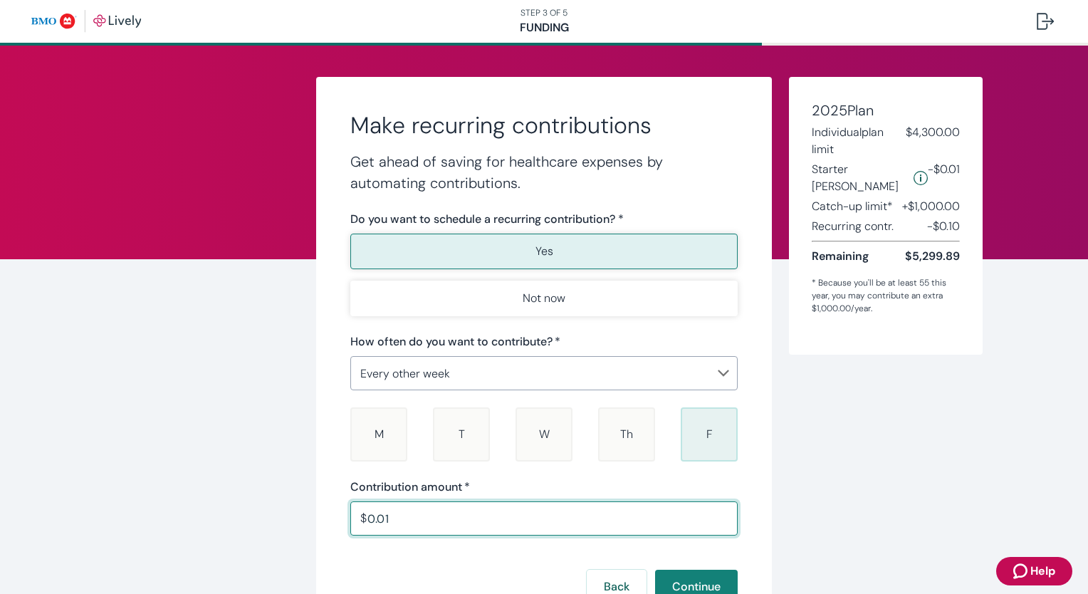
drag, startPoint x: 486, startPoint y: 520, endPoint x: 319, endPoint y: 530, distance: 167.0
click at [319, 530] on div "Make recurring contributions Get ahead of saving for healthcare expenses by aut…" at bounding box center [544, 360] width 456 height 567
type input "100.00"
click at [675, 585] on button "Continue" at bounding box center [696, 587] width 83 height 34
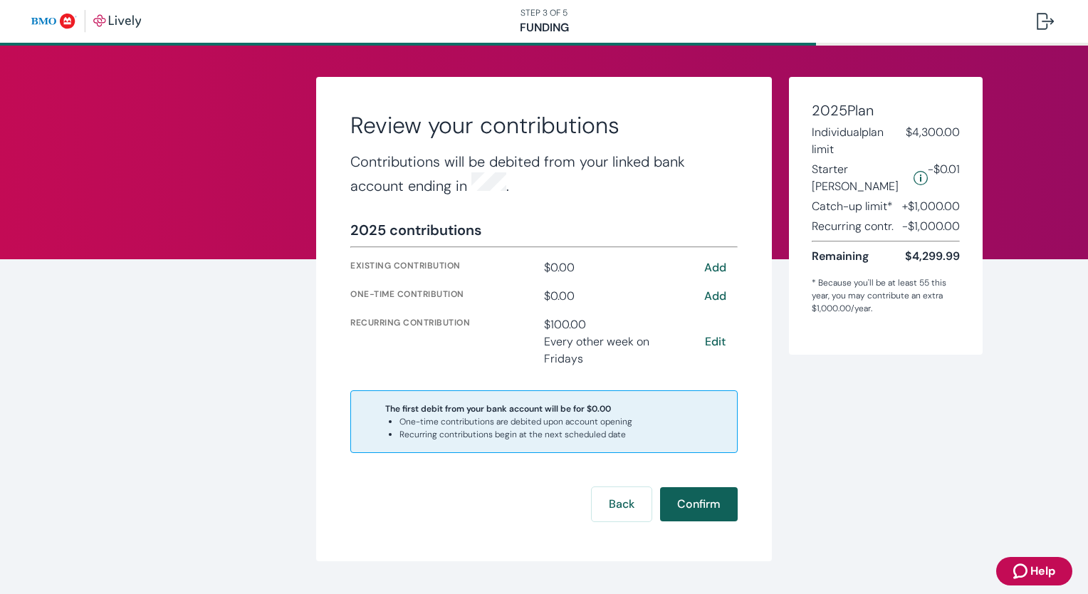
click at [683, 495] on button "Confirm" at bounding box center [699, 504] width 78 height 34
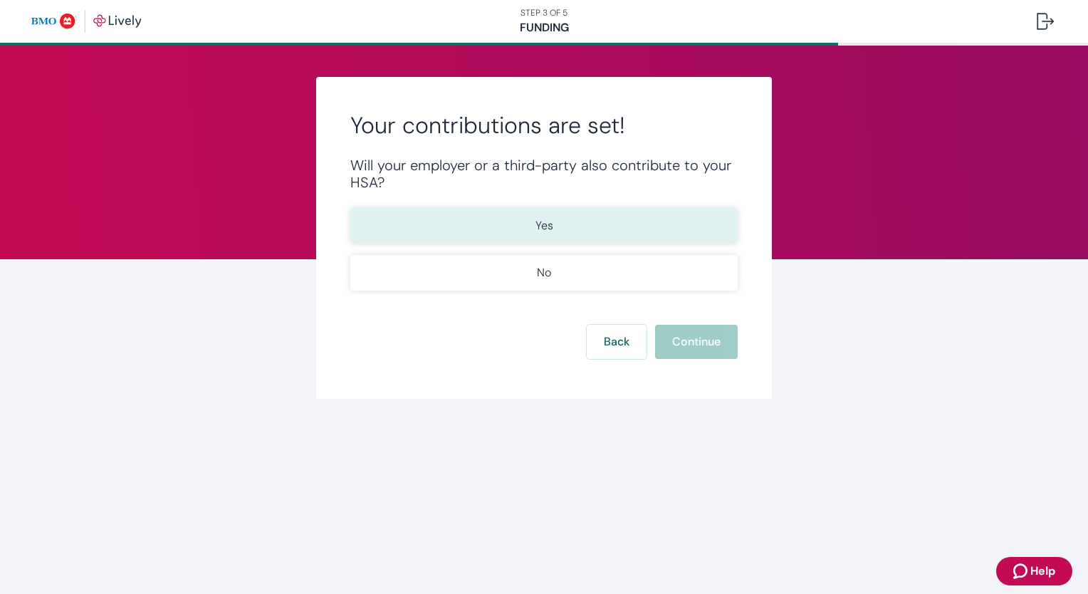
click at [571, 239] on button "Yes" at bounding box center [544, 226] width 388 height 36
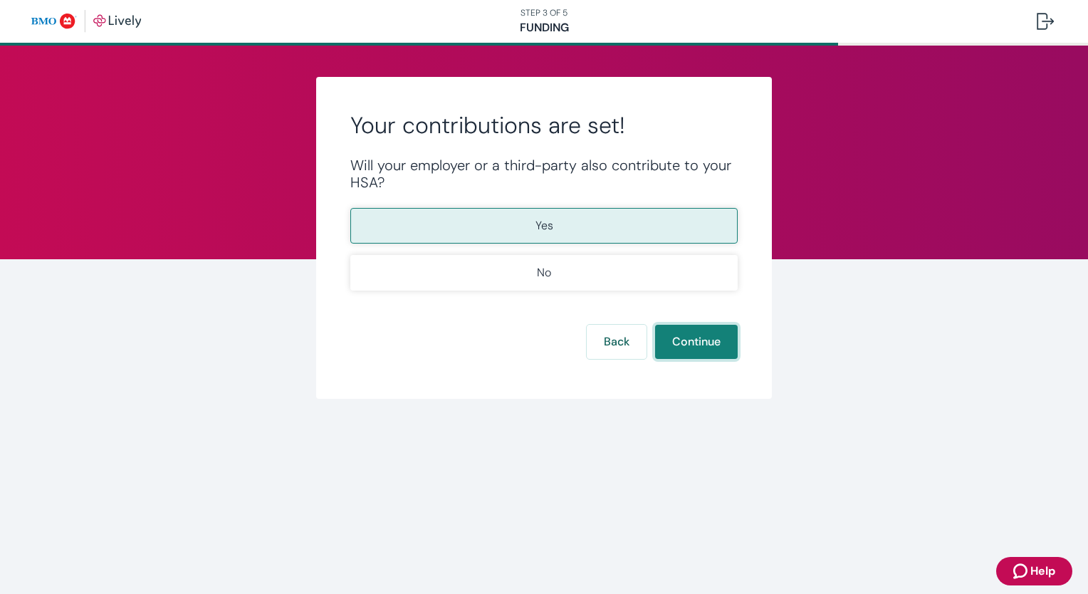
click at [686, 352] on button "Continue" at bounding box center [696, 342] width 83 height 34
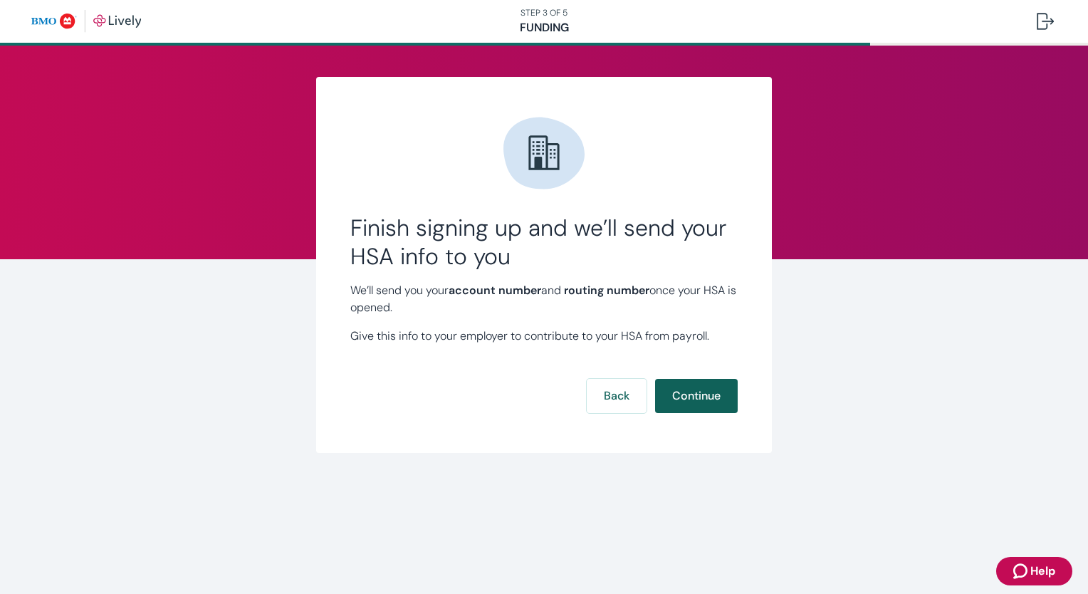
click at [693, 399] on button "Continue" at bounding box center [696, 396] width 83 height 34
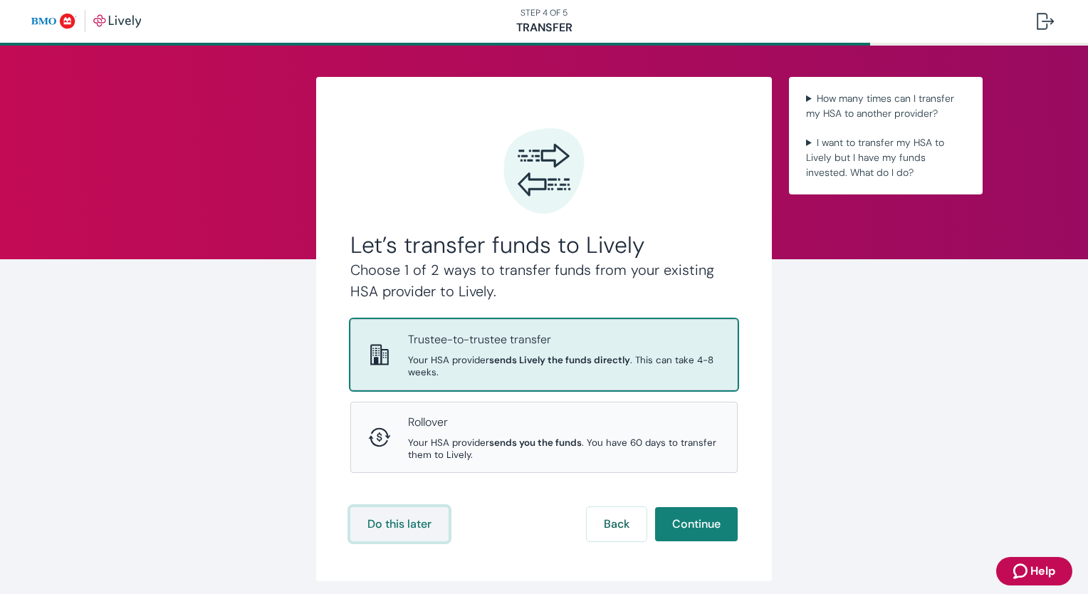
click at [405, 526] on button "Do this later" at bounding box center [399, 524] width 98 height 34
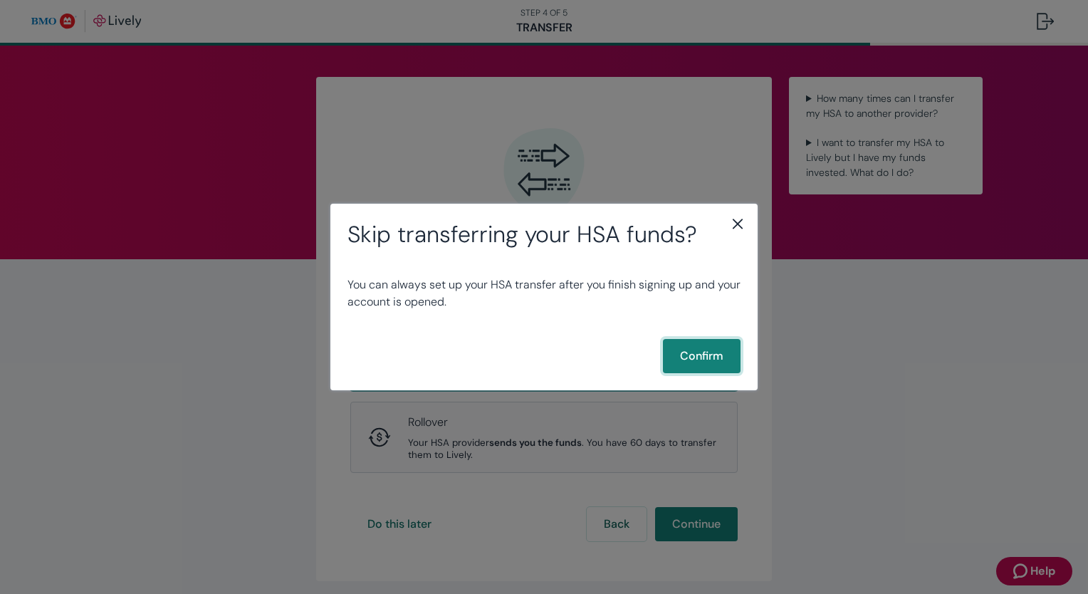
click at [695, 357] on button "Confirm" at bounding box center [702, 356] width 78 height 34
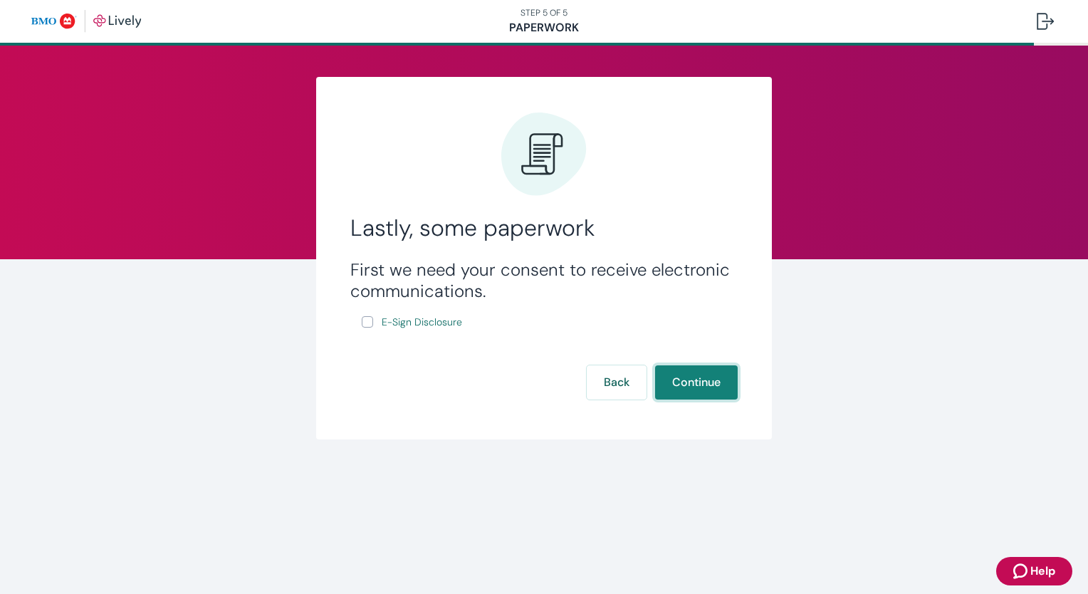
click at [726, 376] on button "Continue" at bounding box center [696, 382] width 83 height 34
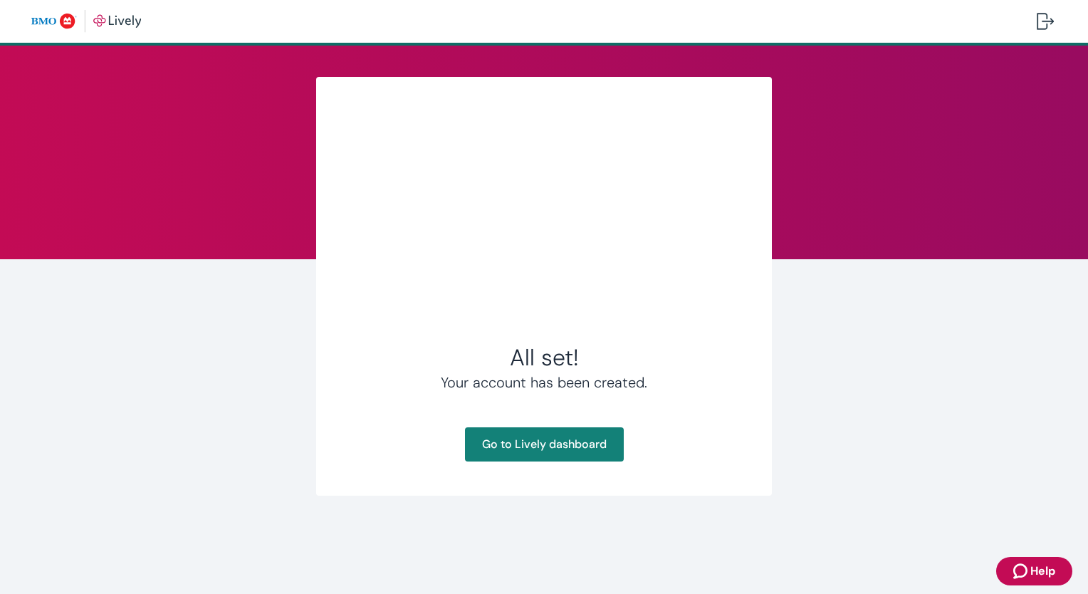
click at [368, 331] on div at bounding box center [544, 227] width 388 height 232
